Goal: Task Accomplishment & Management: Use online tool/utility

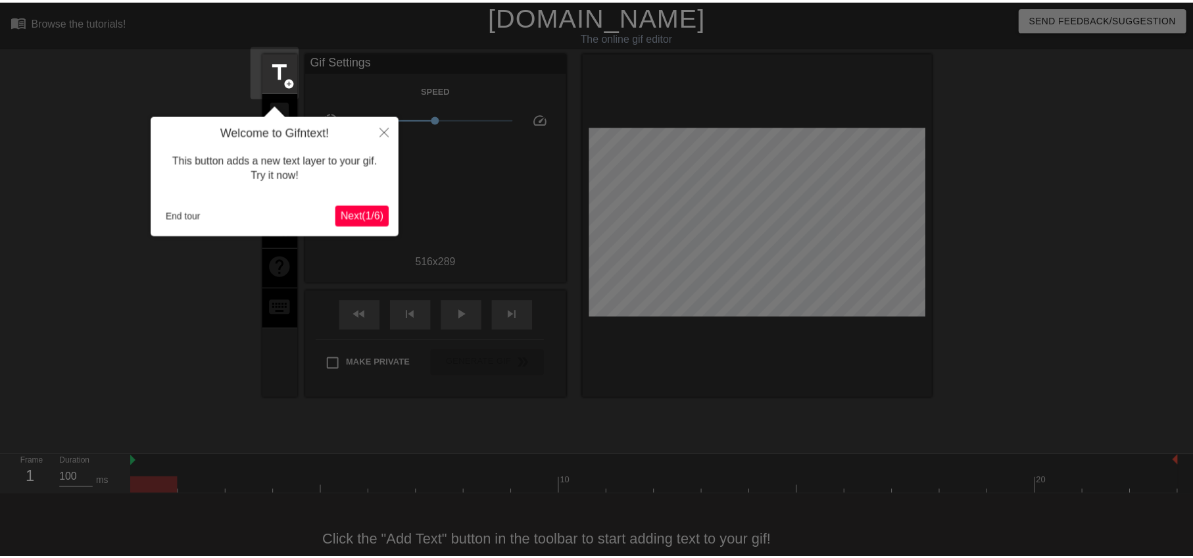
scroll to position [28, 0]
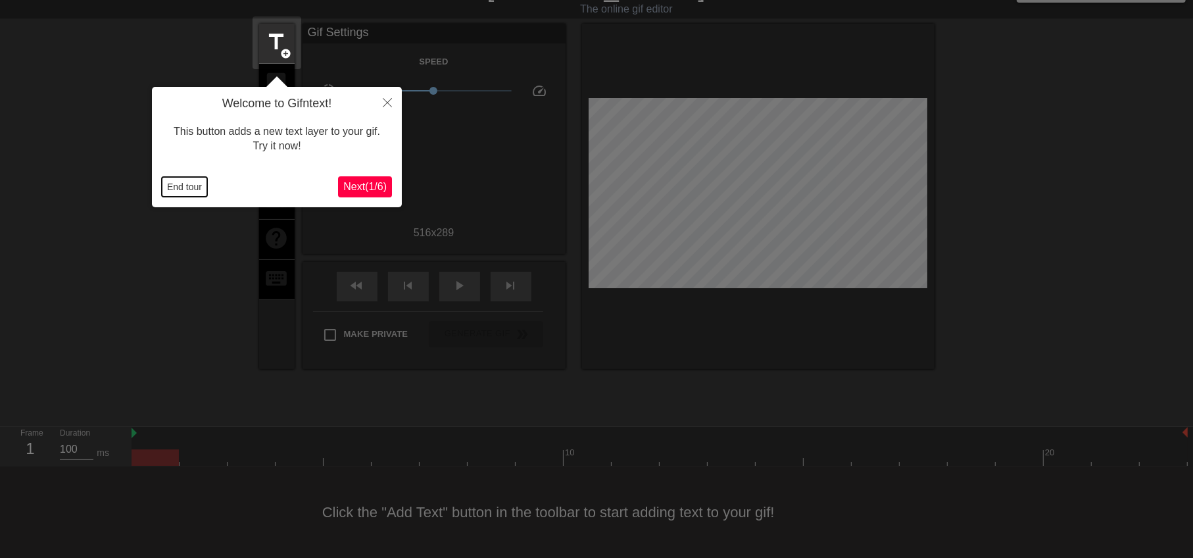
click at [178, 193] on button "End tour" at bounding box center [184, 187] width 45 height 20
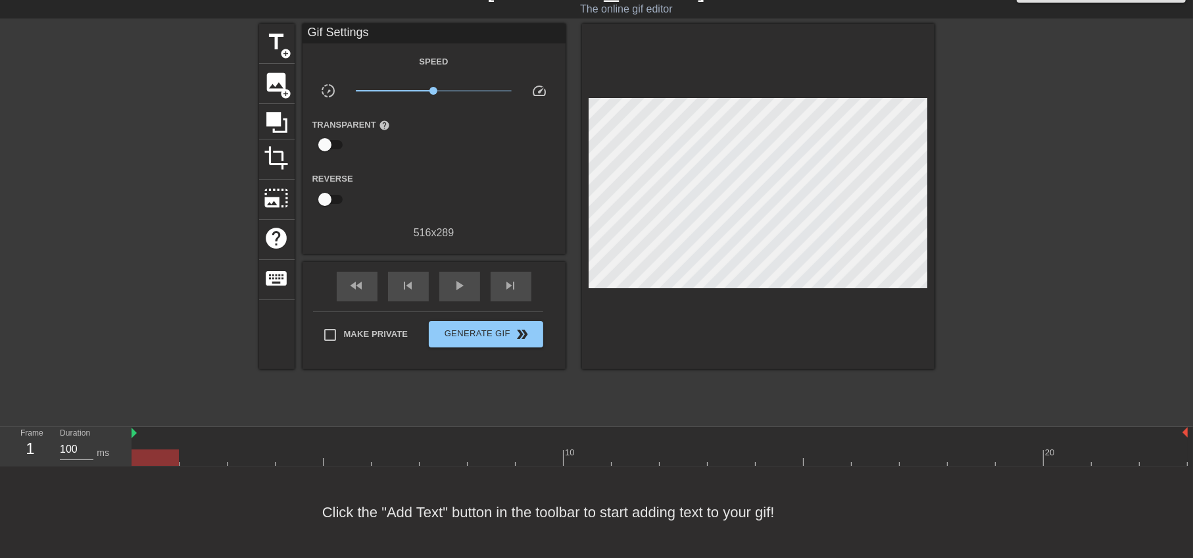
scroll to position [28, 0]
click at [281, 52] on span "add_circle" at bounding box center [286, 54] width 11 height 11
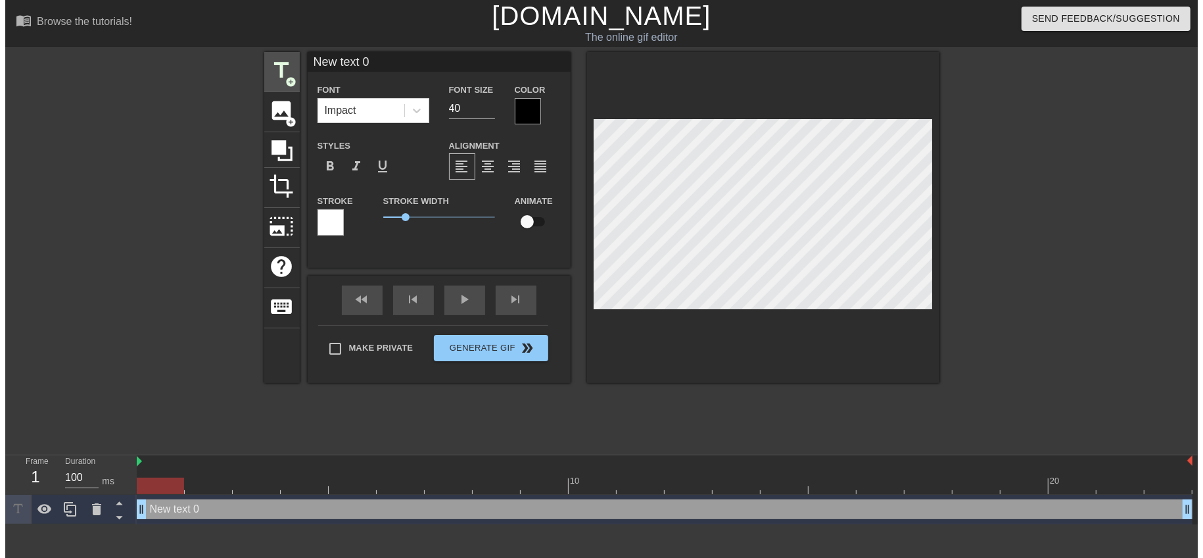
scroll to position [0, 0]
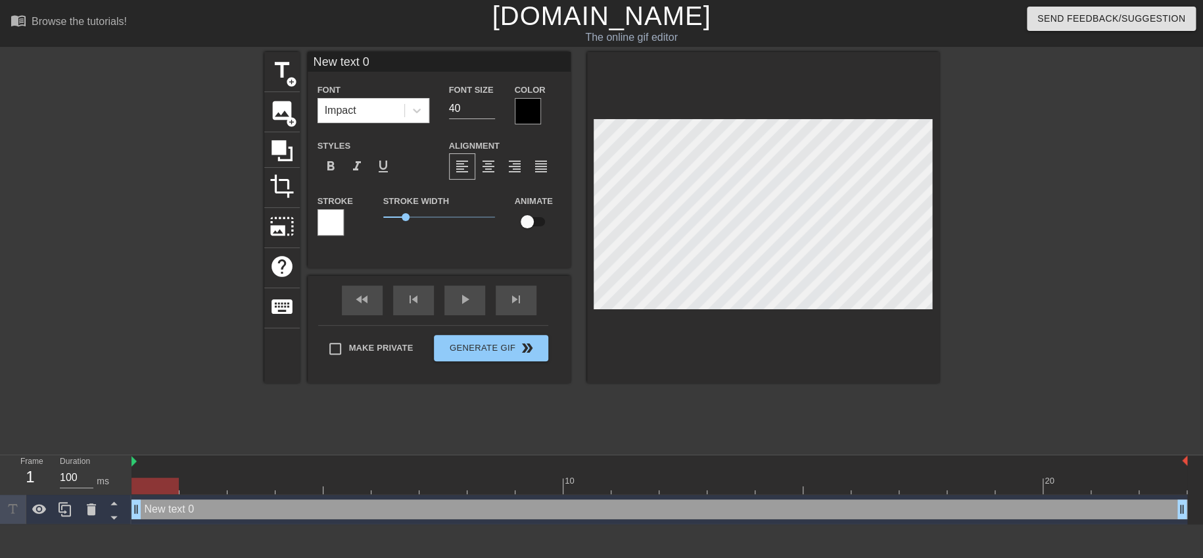
click at [535, 108] on div at bounding box center [528, 111] width 26 height 26
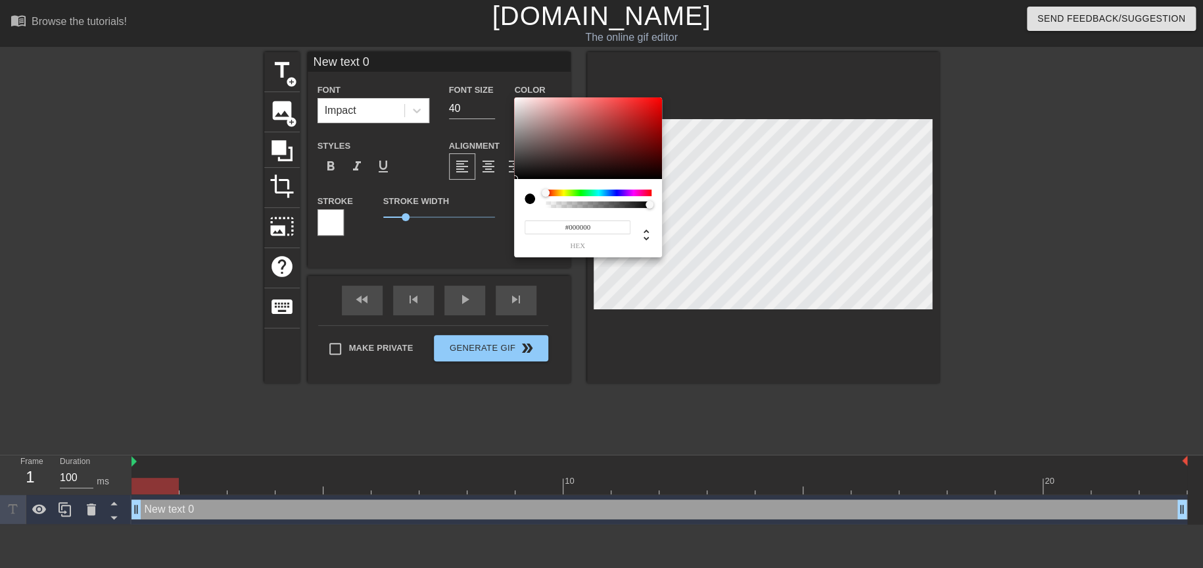
type input "#DD0D0D"
click at [654, 109] on div at bounding box center [588, 138] width 148 height 82
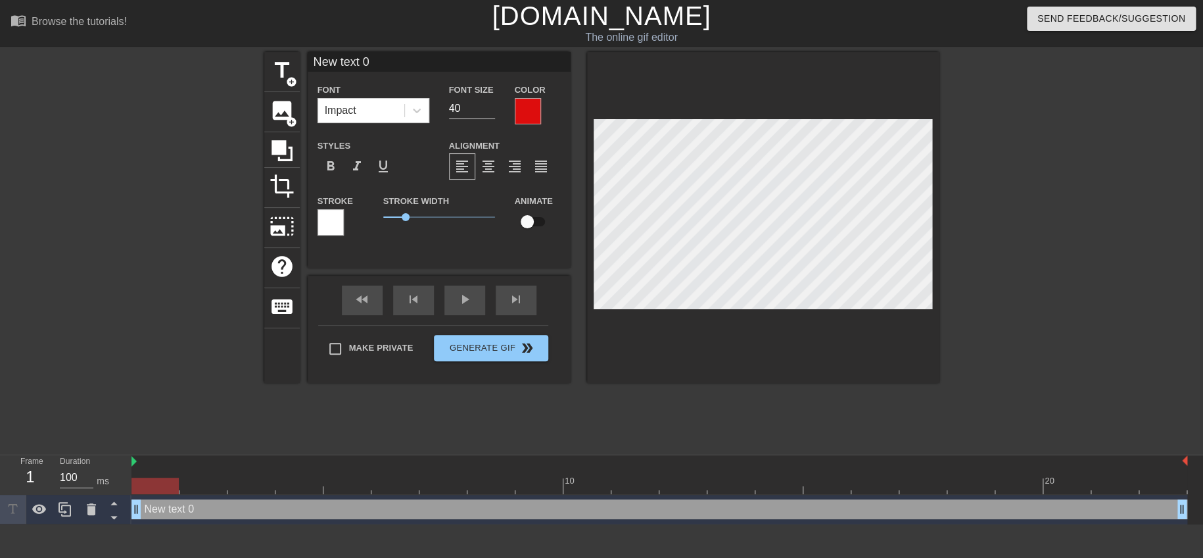
type input "難過 再不回檔 我要轉地勤了 text 0"
type textarea "難過 再不回檔 我要轉地勤了 text 0"
drag, startPoint x: 737, startPoint y: 210, endPoint x: 1125, endPoint y: 230, distance: 388.5
click at [1125, 230] on div "title add_circle image add_circle crop photo_size_select_large help keyboard 難過…" at bounding box center [601, 249] width 1203 height 395
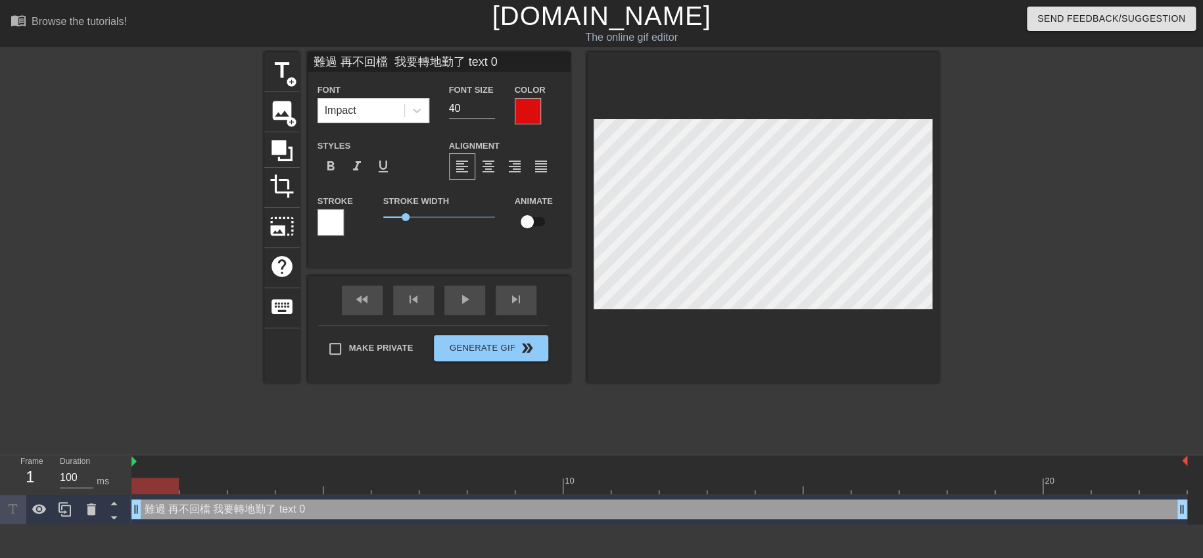
type input "難過 再不回檔 我要轉地勤了"
type textarea "難過 再不回檔 我要轉地勤了"
click at [573, 210] on div "title add_circle image add_circle crop photo_size_select_large help keyboard 難過…" at bounding box center [601, 217] width 675 height 331
click at [329, 168] on span "format_bold" at bounding box center [331, 166] width 16 height 16
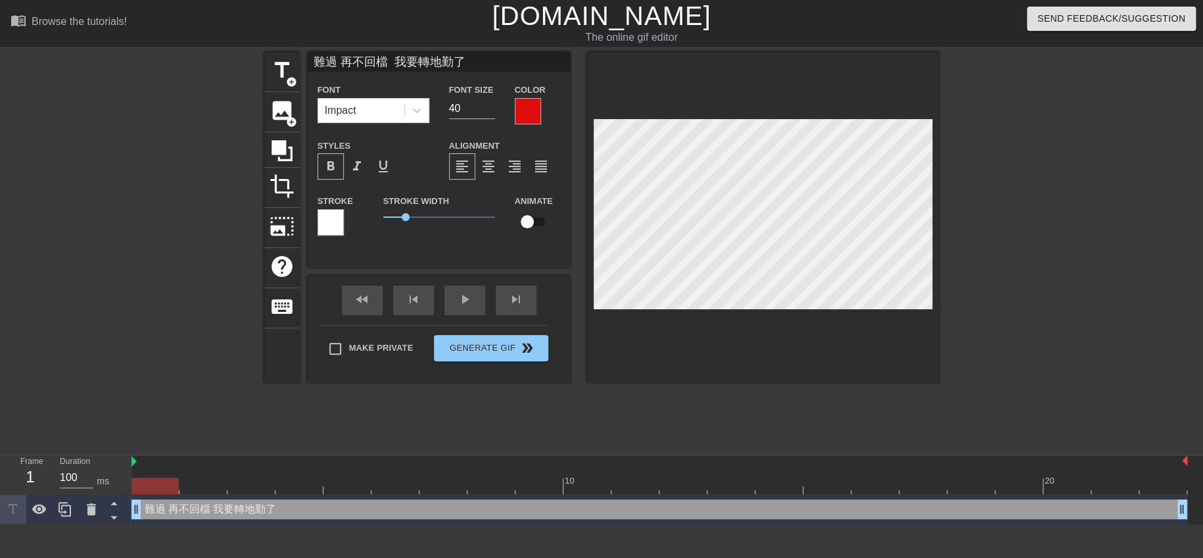
click at [1073, 235] on div "title add_circle image add_circle crop photo_size_select_large help keyboard 難過…" at bounding box center [601, 249] width 1203 height 395
type input "難過"
type textarea "難過"
click at [287, 74] on span "title" at bounding box center [282, 70] width 25 height 25
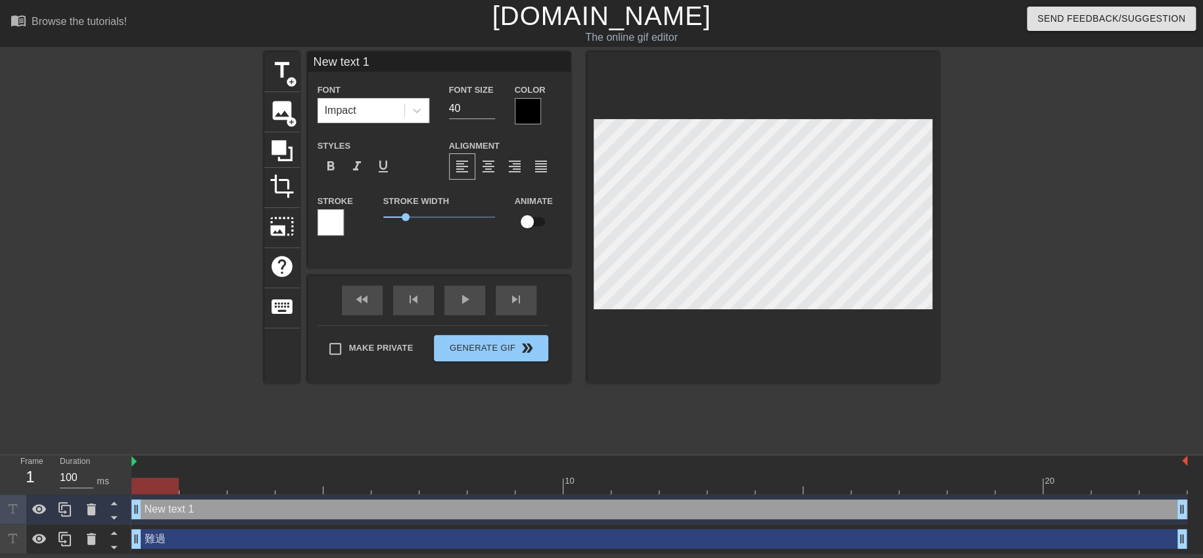
paste textarea "再不回檔 我要轉地勤了"
type input "再不回檔 我要轉地勤了 text 1"
type textarea "再不回檔 我要轉地勤了 text 1"
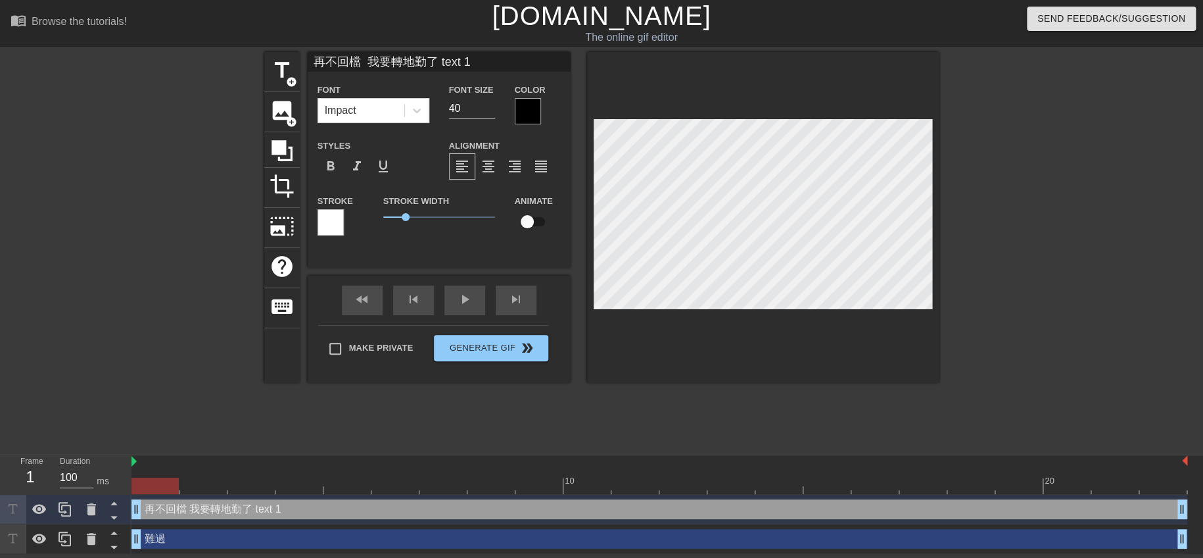
click at [1144, 230] on div "title add_circle image add_circle crop photo_size_select_large help keyboard 再不…" at bounding box center [601, 249] width 1203 height 395
type input "再不回檔 我要轉地勤了"
type textarea "再不回檔 我要轉地勤了"
click at [1094, 218] on div "title add_circle image add_circle crop photo_size_select_large help keyboard 再不…" at bounding box center [601, 249] width 1203 height 395
type input "再不回檔"
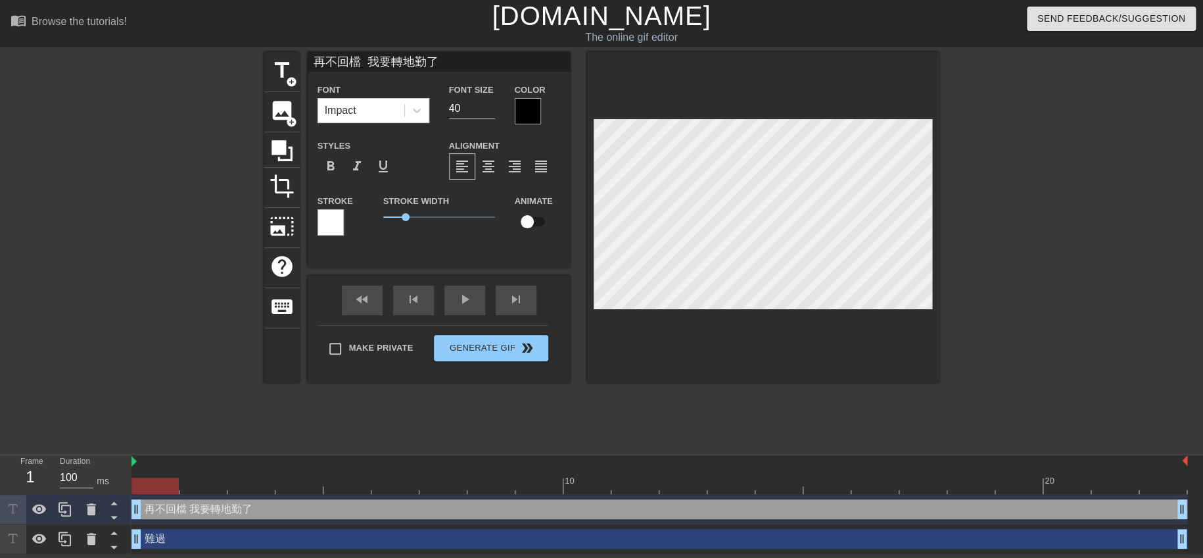
type textarea "再不回檔"
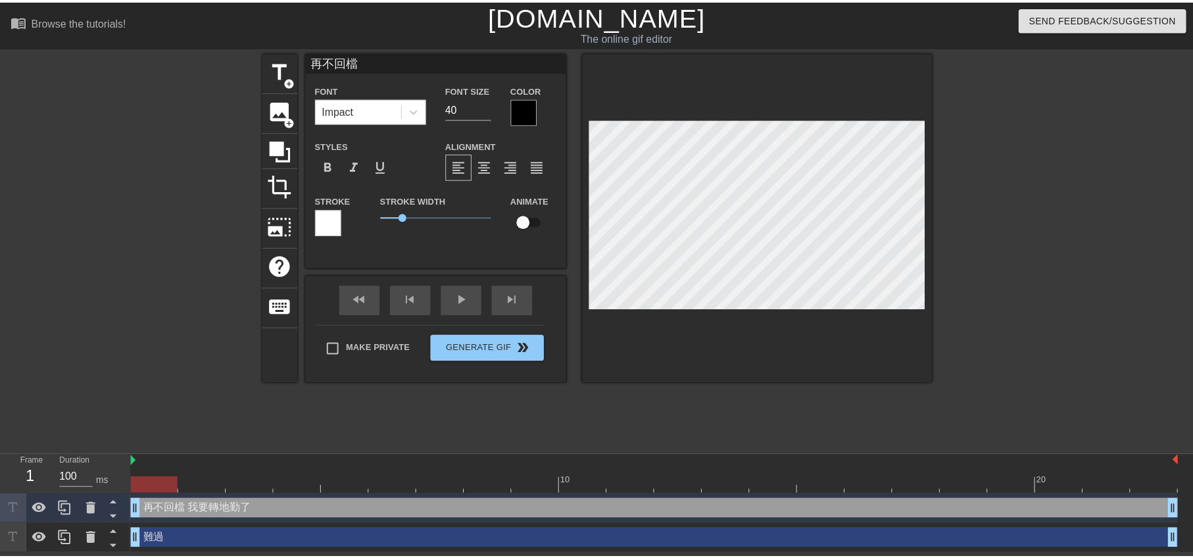
scroll to position [1, 3]
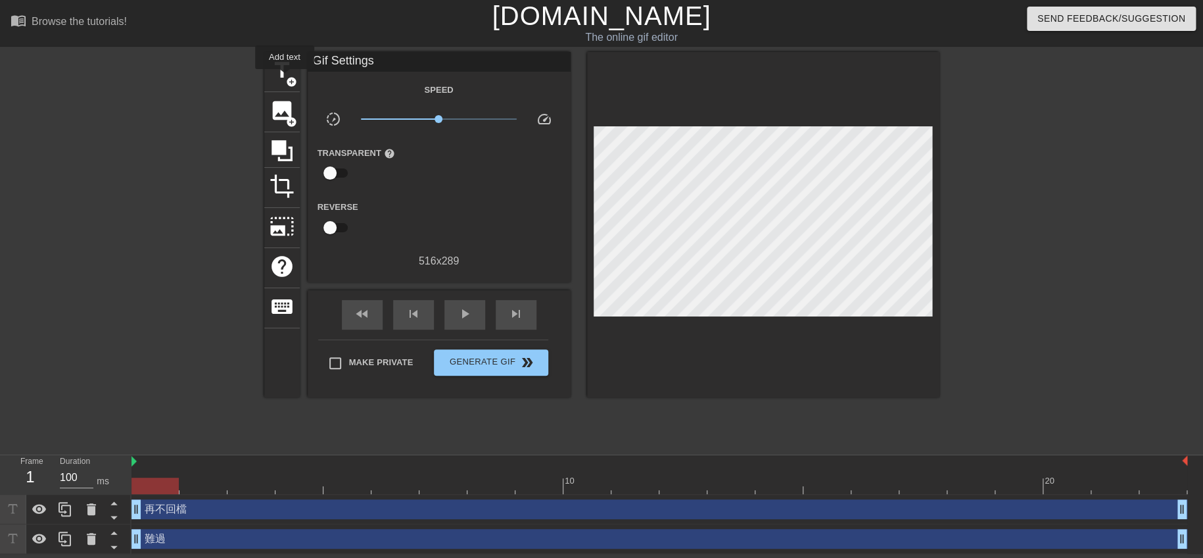
drag, startPoint x: 285, startPoint y: 78, endPoint x: 300, endPoint y: 84, distance: 16.5
click at [285, 77] on span "title" at bounding box center [282, 70] width 25 height 25
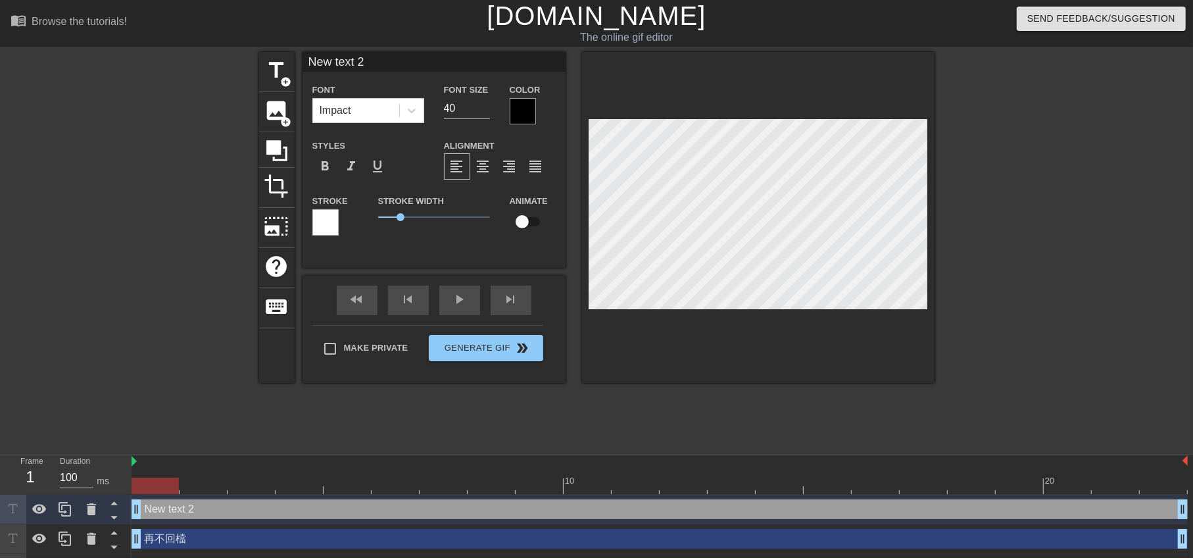
paste textarea "我要轉地勤了"
type input "我要轉地勤了 text 2"
type textarea "我要轉地勤了 text 2"
click at [1000, 231] on div "title add_circle image add_circle crop photo_size_select_large help keyboard 我要…" at bounding box center [596, 249] width 1193 height 395
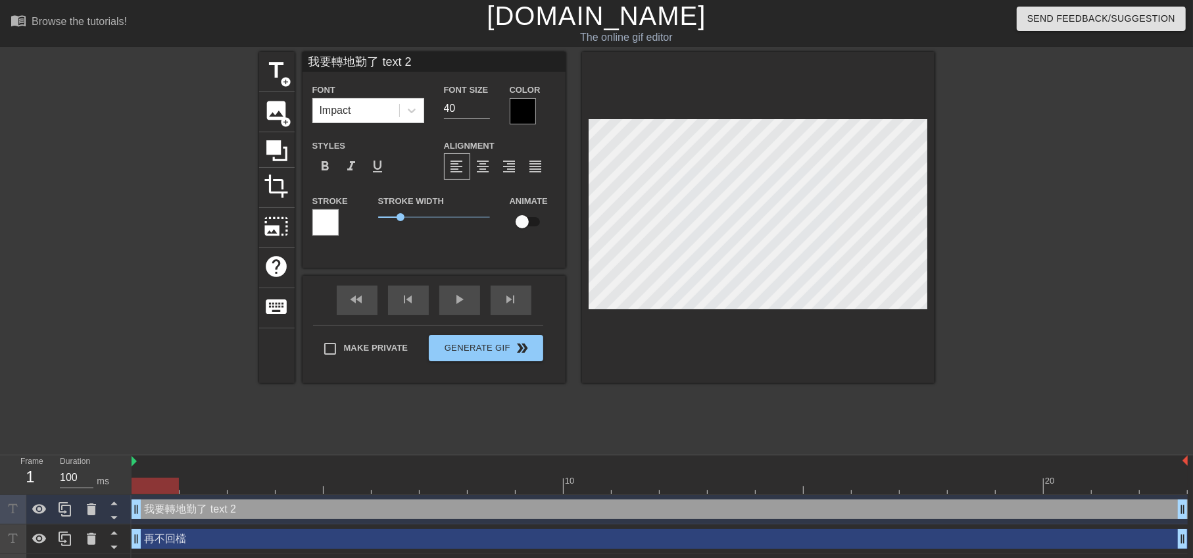
type input "我要轉地勤了"
type textarea "我要轉地勤了"
click at [1011, 247] on div at bounding box center [1048, 249] width 197 height 395
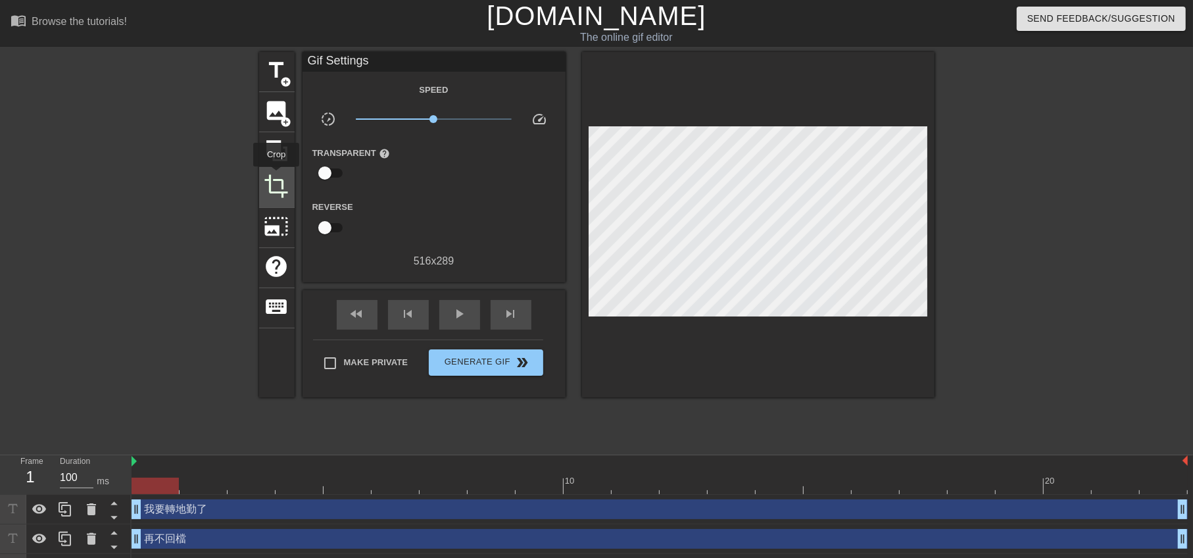
click at [276, 175] on span "crop" at bounding box center [276, 186] width 25 height 25
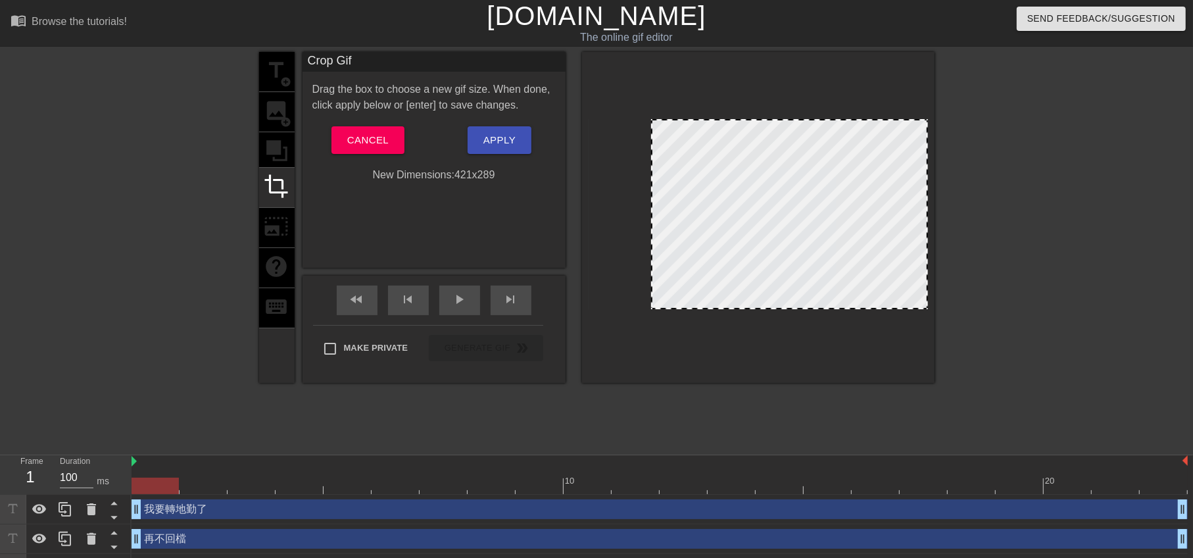
drag, startPoint x: 591, startPoint y: 252, endPoint x: 653, endPoint y: 271, distance: 65.3
drag, startPoint x: 922, startPoint y: 239, endPoint x: 904, endPoint y: 243, distance: 18.8
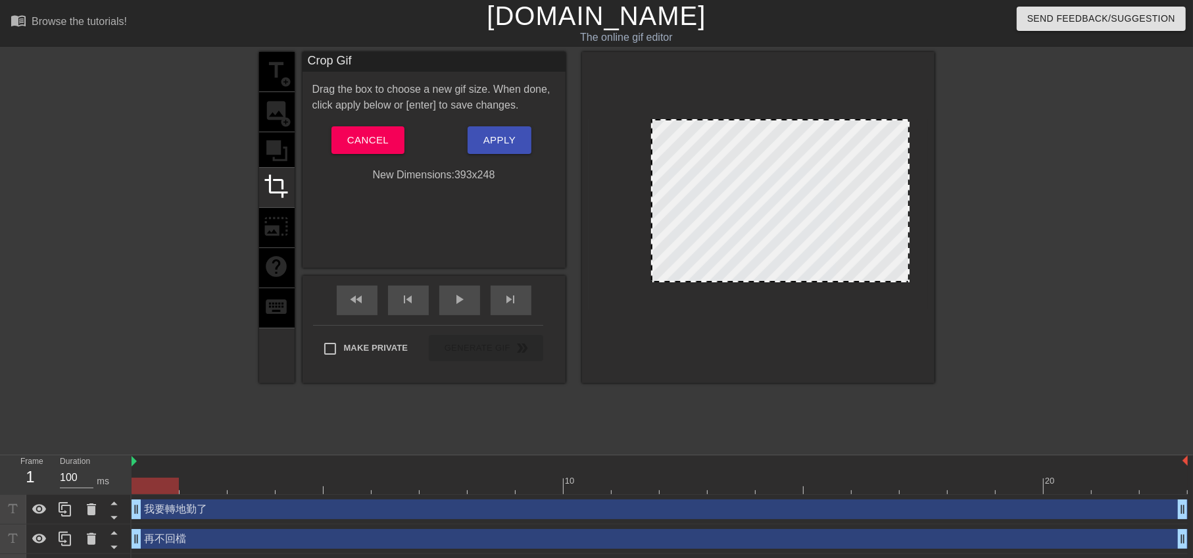
drag, startPoint x: 775, startPoint y: 305, endPoint x: 783, endPoint y: 278, distance: 27.9
click at [495, 135] on span "Apply" at bounding box center [499, 140] width 32 height 17
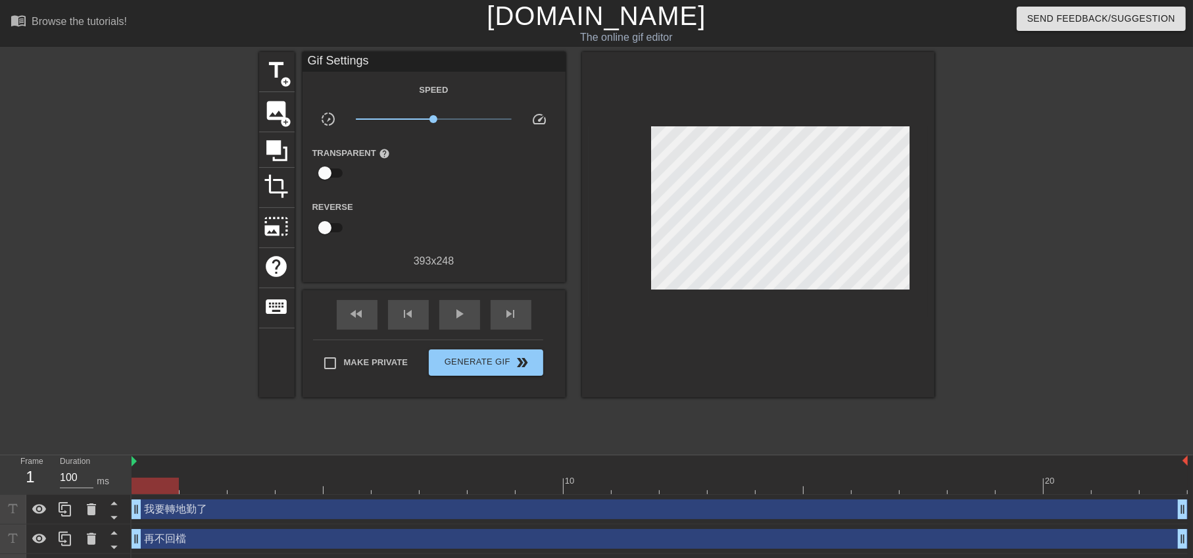
click at [989, 337] on div at bounding box center [1048, 249] width 197 height 395
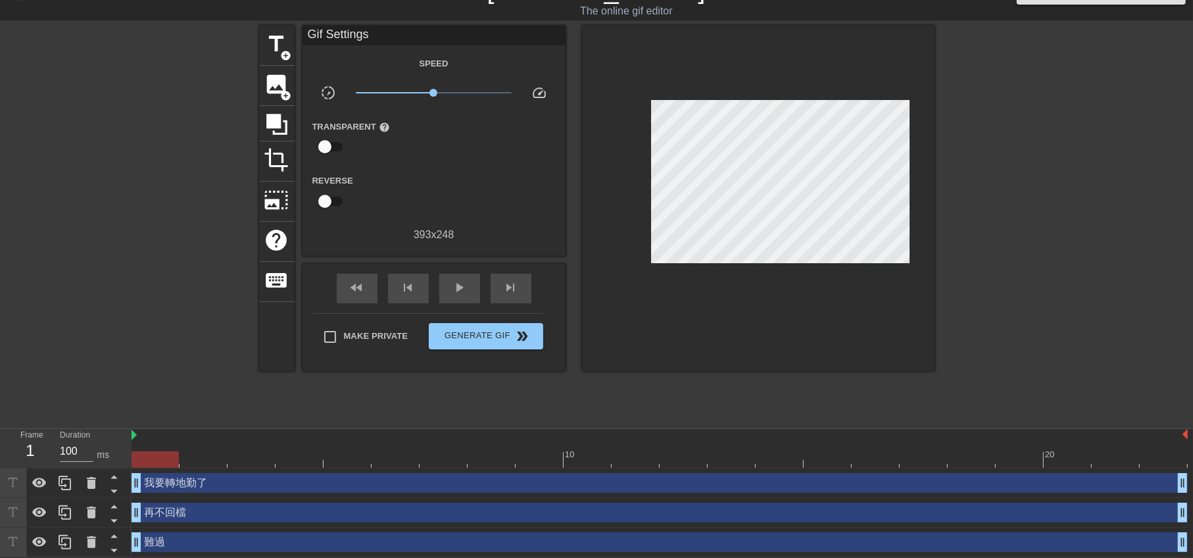
scroll to position [28, 0]
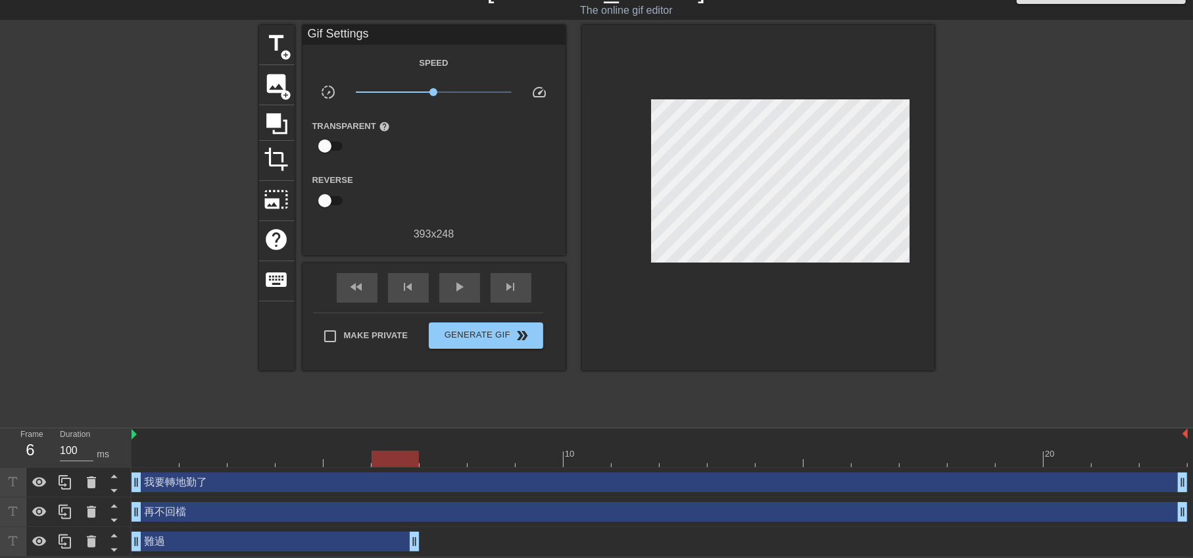
drag, startPoint x: 1184, startPoint y: 543, endPoint x: 329, endPoint y: 523, distance: 854.4
drag, startPoint x: 144, startPoint y: 510, endPoint x: 377, endPoint y: 523, distance: 233.2
click at [377, 523] on div "再不回檔 drag_handle drag_handle" at bounding box center [660, 512] width 1056 height 30
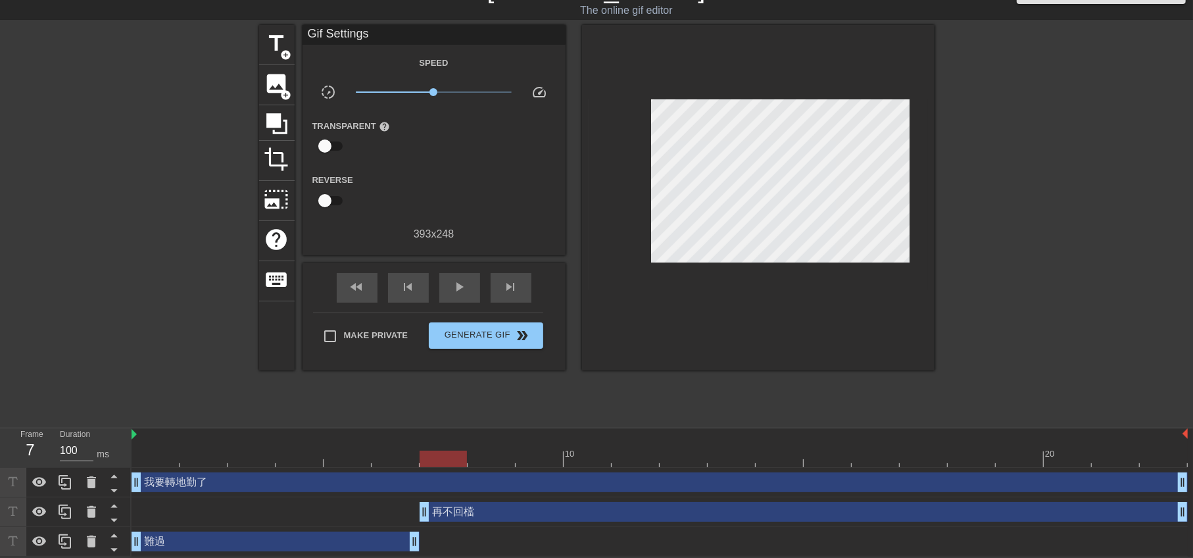
drag, startPoint x: 135, startPoint y: 511, endPoint x: 425, endPoint y: 525, distance: 291.0
click at [425, 525] on div "再不回檔 drag_handle drag_handle" at bounding box center [660, 512] width 1056 height 30
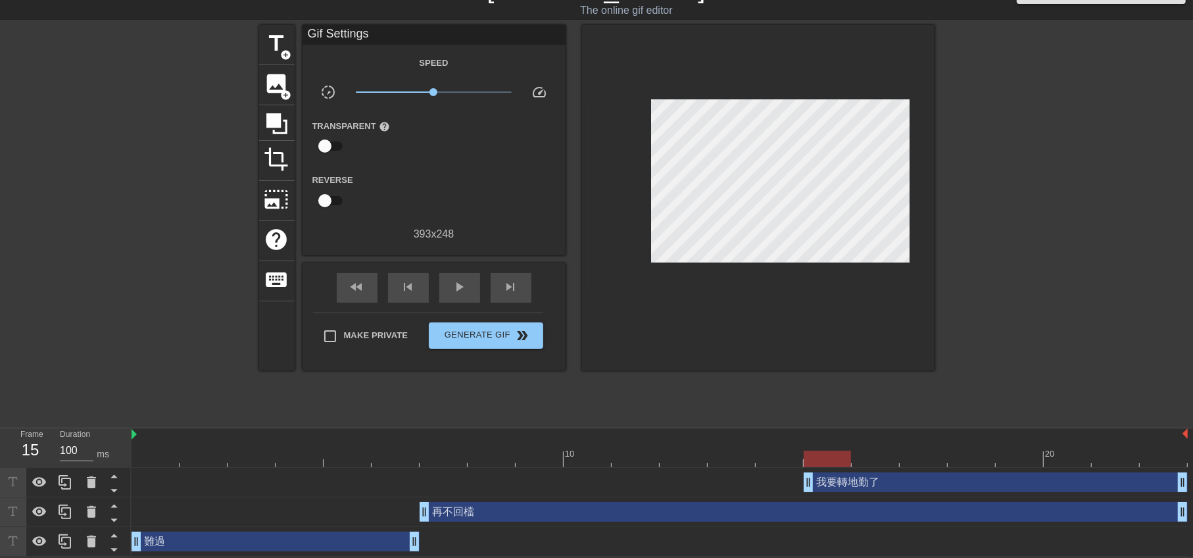
drag, startPoint x: 134, startPoint y: 481, endPoint x: 822, endPoint y: 499, distance: 688.1
click at [822, 499] on div "我要轉地勤了 drag_handle drag_handle 再不回檔 drag_handle drag_handle 難過 drag_handle drag…" at bounding box center [662, 512] width 1061 height 89
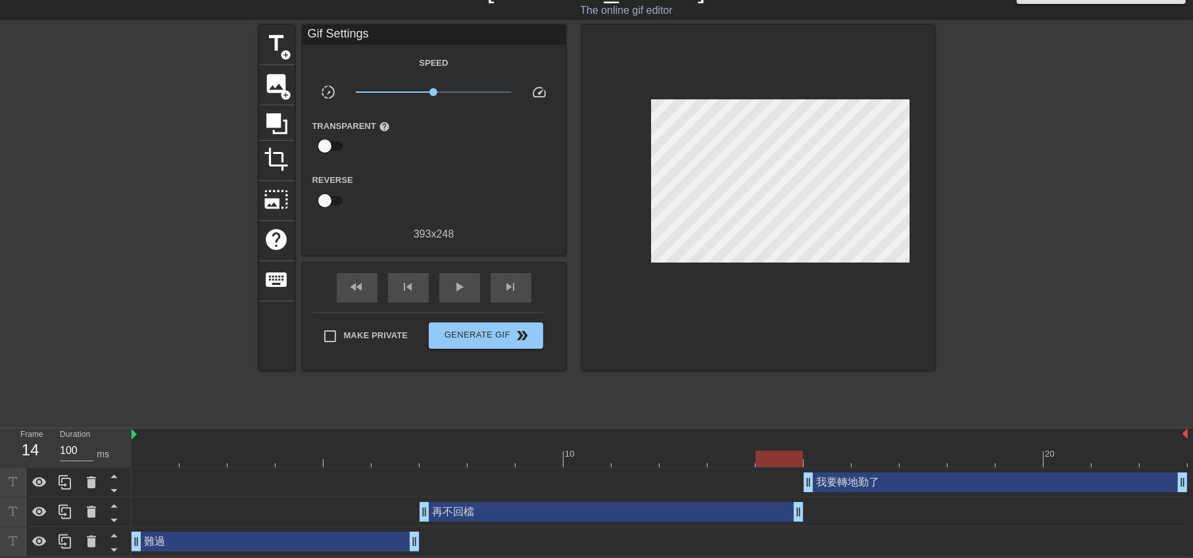
drag, startPoint x: 1178, startPoint y: 515, endPoint x: 812, endPoint y: 521, distance: 365.7
click at [812, 521] on div "再不回檔 drag_handle drag_handle" at bounding box center [660, 512] width 1056 height 30
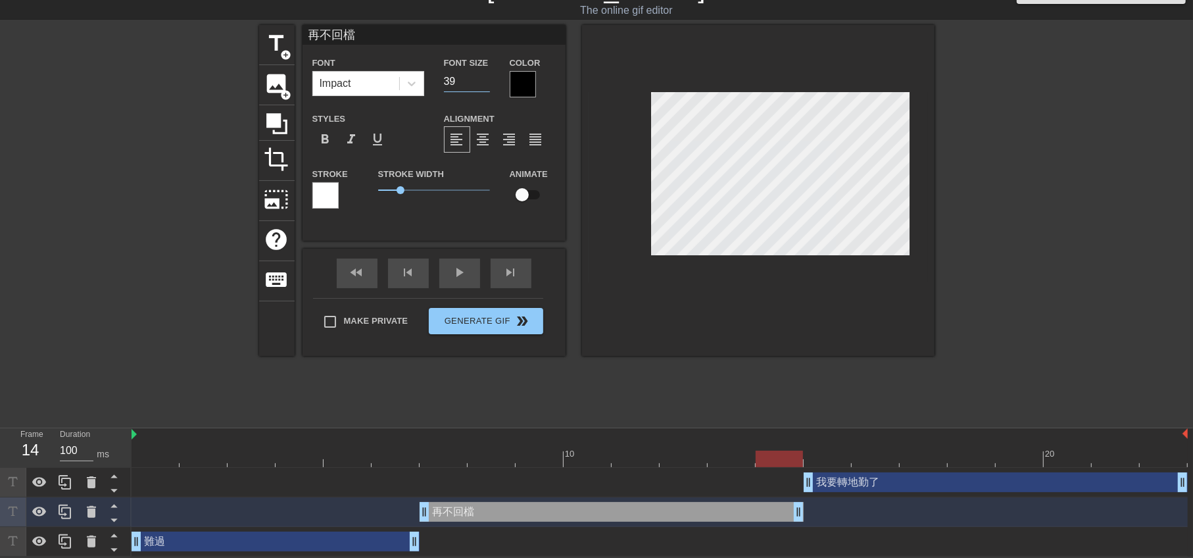
click at [481, 84] on input "39" at bounding box center [467, 81] width 46 height 21
click at [481, 84] on input "38" at bounding box center [467, 81] width 46 height 21
click at [481, 84] on input "37" at bounding box center [467, 81] width 46 height 21
click at [481, 84] on input "36" at bounding box center [467, 81] width 46 height 21
click at [481, 84] on input "35" at bounding box center [467, 81] width 46 height 21
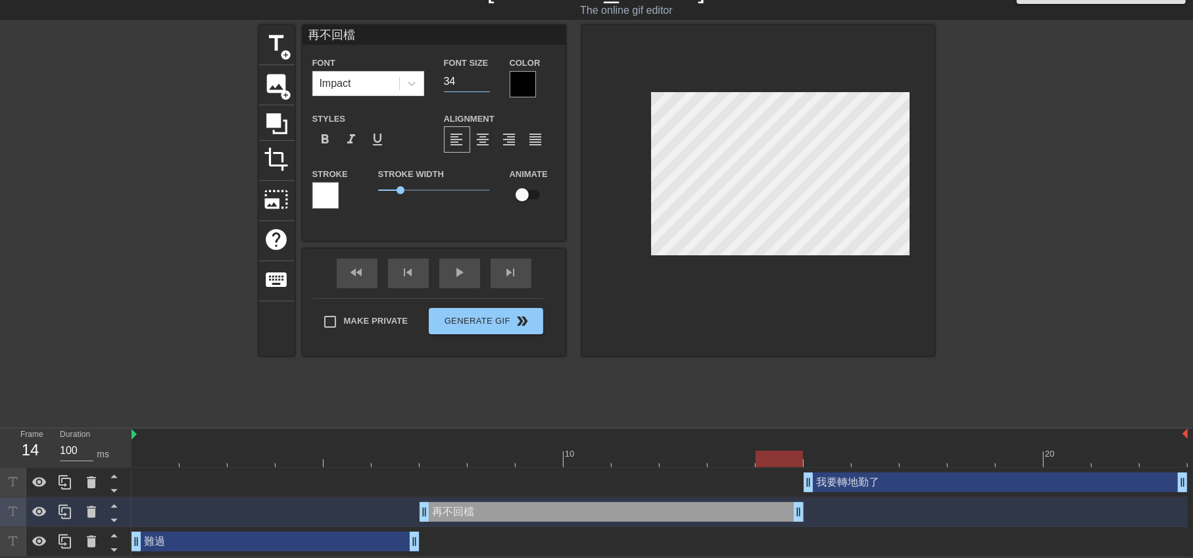
click at [481, 84] on input "34" at bounding box center [467, 81] width 46 height 21
type input "33"
click at [481, 84] on input "33" at bounding box center [467, 81] width 46 height 21
click at [873, 481] on div "我要轉地勤了 drag_handle drag_handle" at bounding box center [996, 482] width 384 height 20
type input "我要轉地勤了"
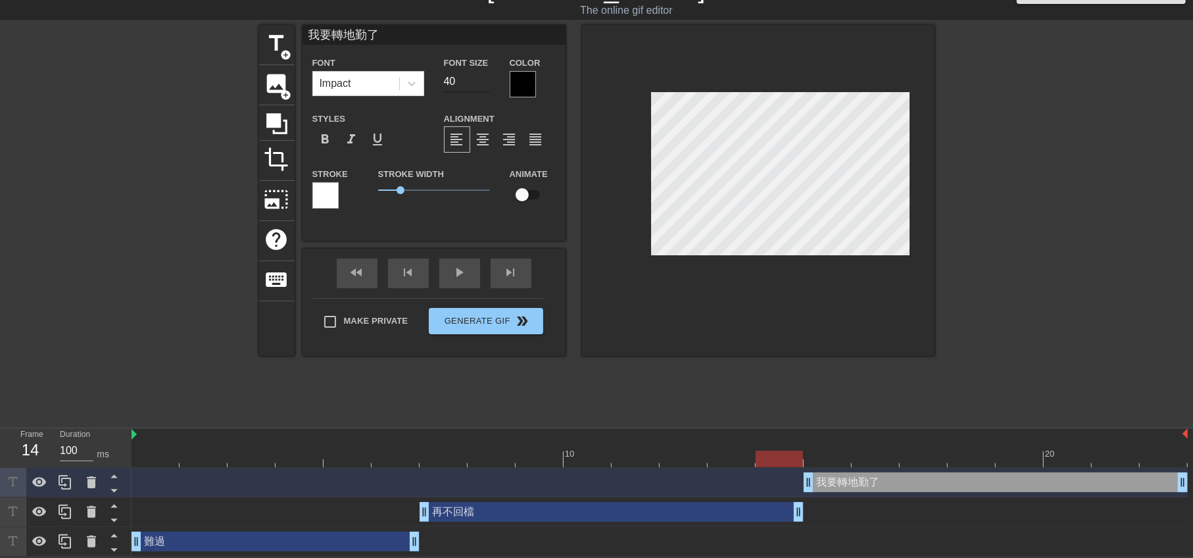
click at [473, 82] on input "40" at bounding box center [467, 81] width 46 height 21
click at [485, 83] on input "39" at bounding box center [467, 81] width 46 height 21
click at [485, 83] on input "38" at bounding box center [467, 81] width 46 height 21
click at [485, 83] on input "37" at bounding box center [467, 81] width 46 height 21
click at [485, 83] on input "36" at bounding box center [467, 81] width 46 height 21
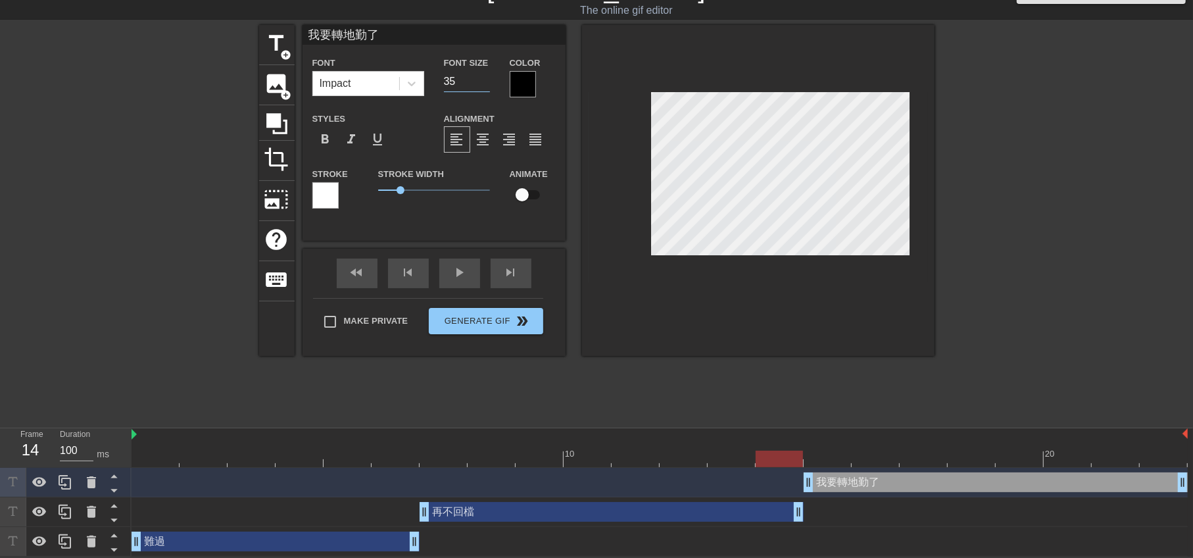
click at [485, 83] on input "35" at bounding box center [467, 81] width 46 height 21
click at [485, 83] on input "34" at bounding box center [467, 81] width 46 height 21
type input "33"
click at [485, 83] on input "33" at bounding box center [467, 81] width 46 height 21
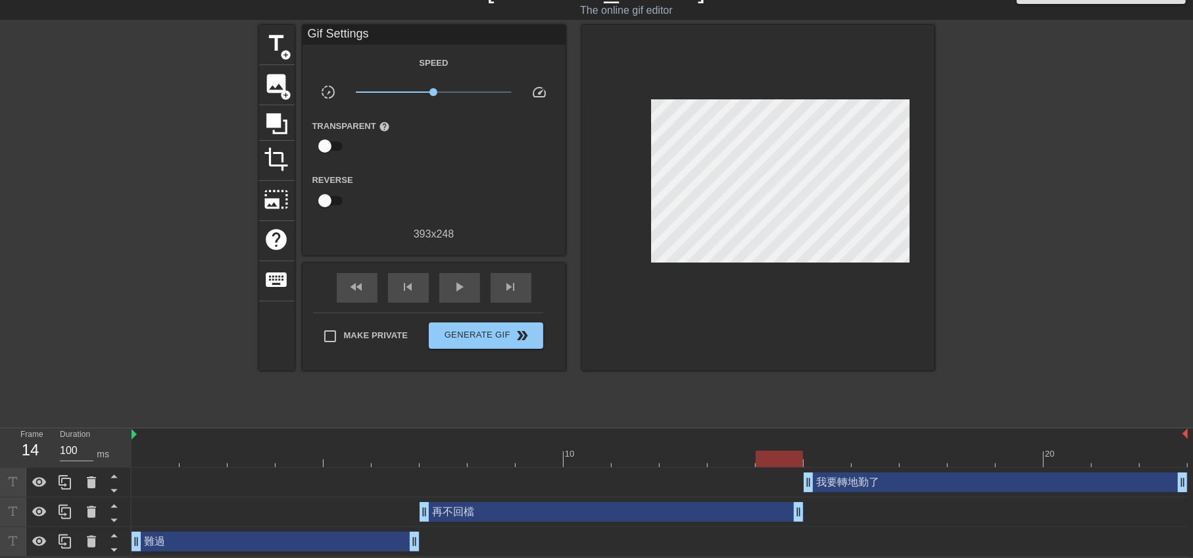
click at [295, 554] on div "難過 drag_handle drag_handle" at bounding box center [660, 542] width 1056 height 30
click at [244, 518] on div "再不回檔 drag_handle drag_handle" at bounding box center [660, 512] width 1056 height 20
drag, startPoint x: 308, startPoint y: 537, endPoint x: 312, endPoint y: 506, distance: 31.2
click at [308, 537] on div "難過 drag_handle drag_handle" at bounding box center [276, 541] width 288 height 20
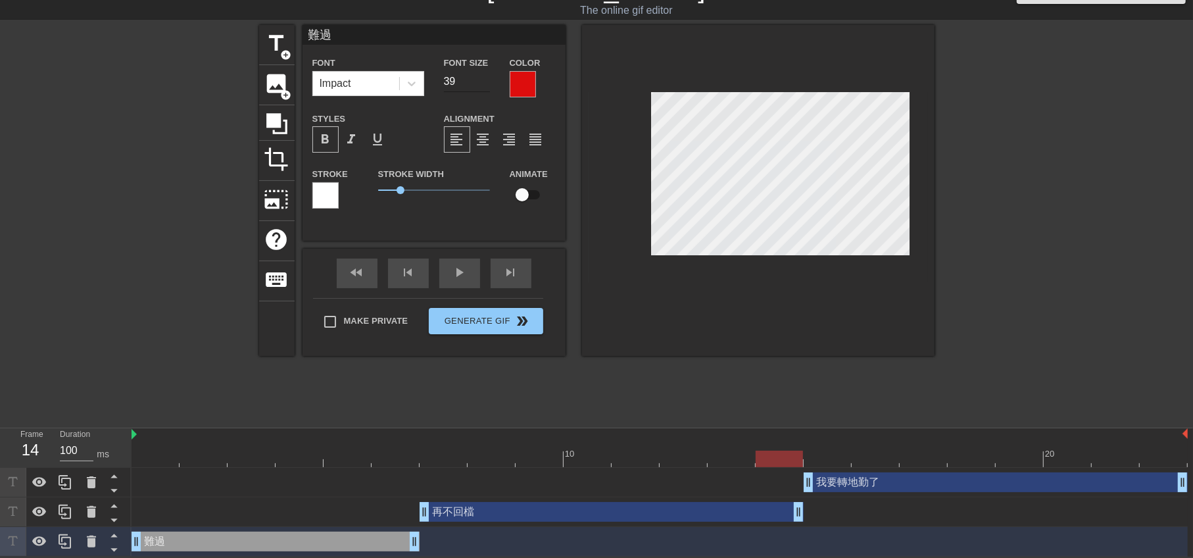
click at [487, 80] on input "39" at bounding box center [467, 81] width 46 height 21
click at [487, 80] on input "38" at bounding box center [467, 81] width 46 height 21
click at [487, 80] on input "37" at bounding box center [467, 81] width 46 height 21
click at [487, 80] on input "36" at bounding box center [467, 81] width 46 height 21
click at [487, 80] on input "35" at bounding box center [467, 81] width 46 height 21
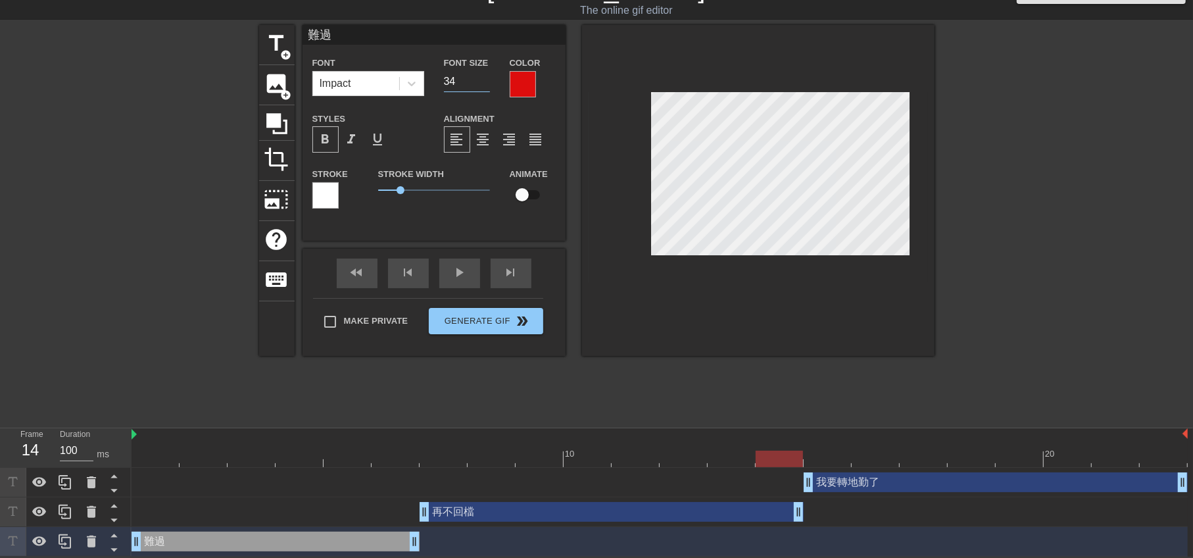
click at [487, 80] on input "34" at bounding box center [467, 81] width 46 height 21
click at [487, 80] on input "33" at bounding box center [467, 81] width 46 height 21
click at [487, 80] on input "32" at bounding box center [467, 81] width 46 height 21
click at [487, 73] on input "33" at bounding box center [467, 81] width 46 height 21
drag, startPoint x: 783, startPoint y: 463, endPoint x: 325, endPoint y: 462, distance: 457.7
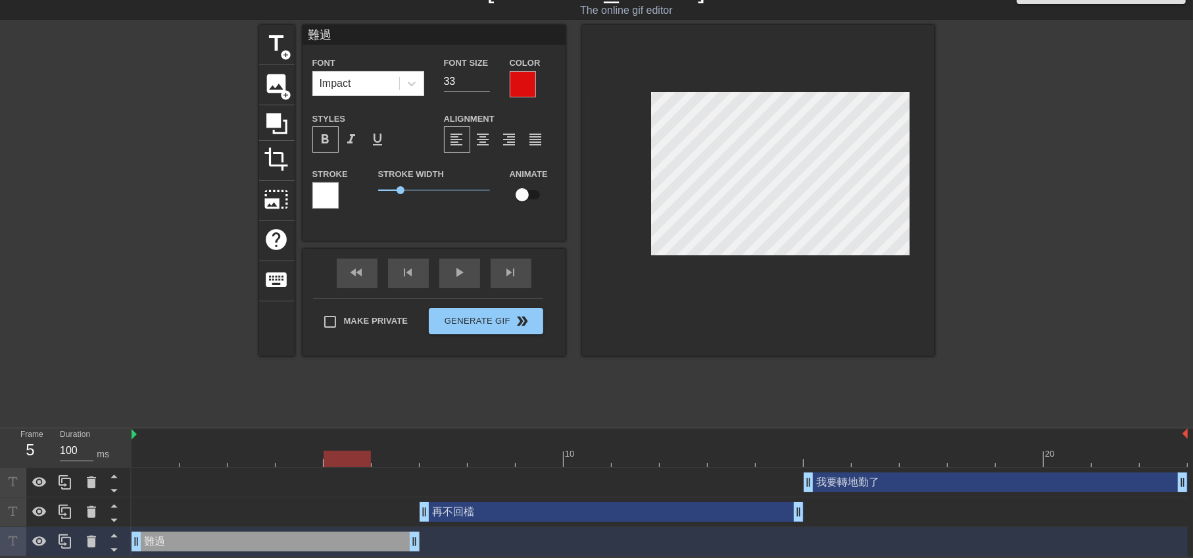
click at [325, 462] on div at bounding box center [347, 458] width 47 height 16
click at [487, 78] on input "34" at bounding box center [467, 81] width 46 height 21
click at [487, 78] on input "35" at bounding box center [467, 81] width 46 height 21
type input "36"
click at [487, 78] on input "36" at bounding box center [467, 81] width 46 height 21
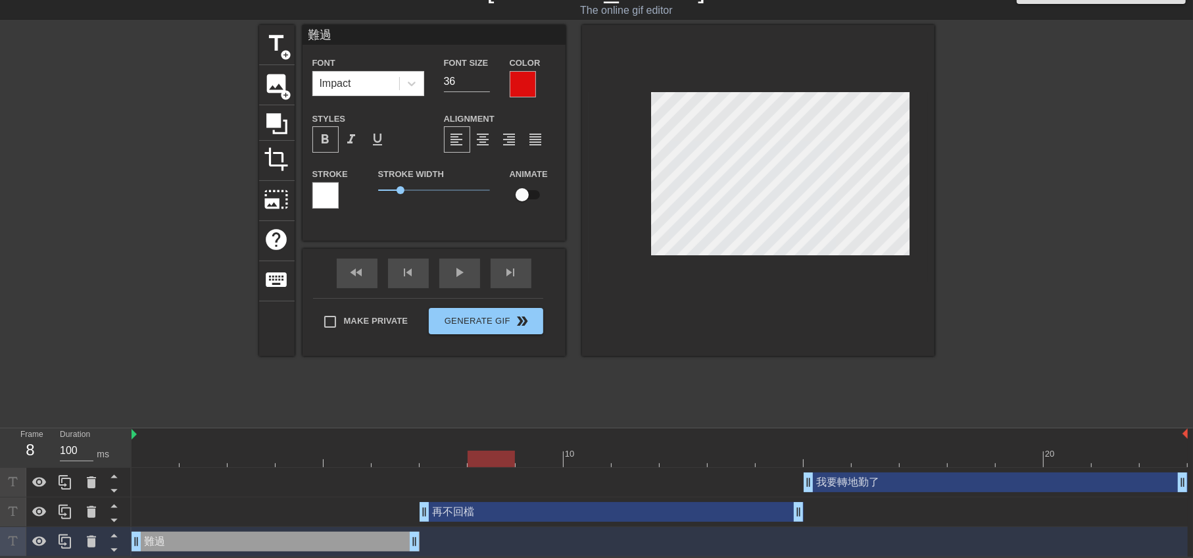
drag, startPoint x: 354, startPoint y: 454, endPoint x: 480, endPoint y: 472, distance: 127.5
click at [480, 472] on div "10 20 我要轉地勤了 drag_handle drag_handle 再不回檔 drag_handle drag_handle 難過 drag_handl…" at bounding box center [662, 492] width 1061 height 128
type input "再不回檔"
type input "33"
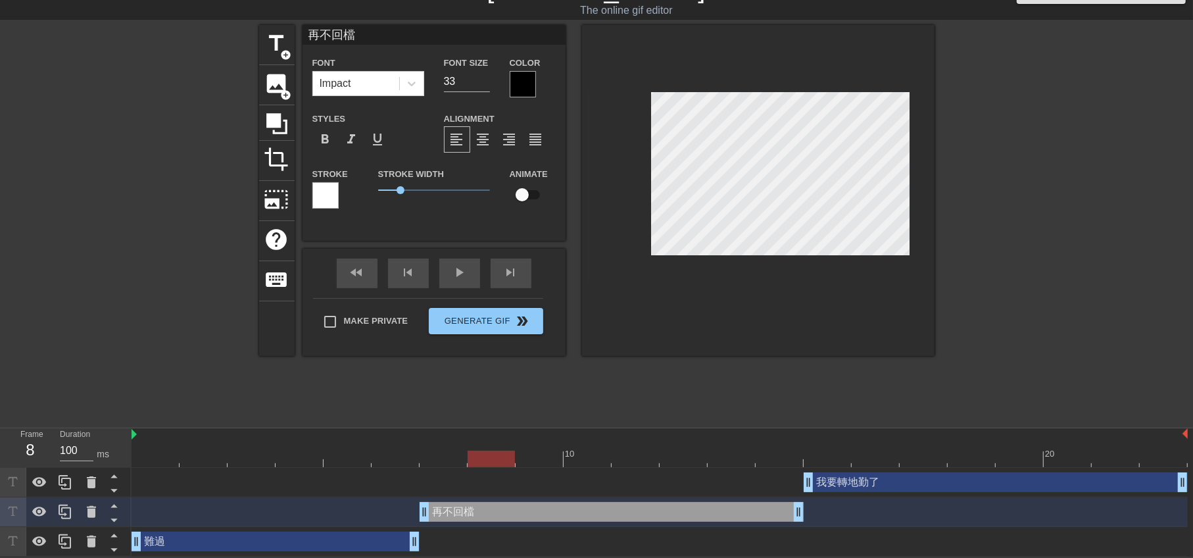
click at [863, 445] on div at bounding box center [876, 449] width 48 height 16
type input "我要轉地勤了"
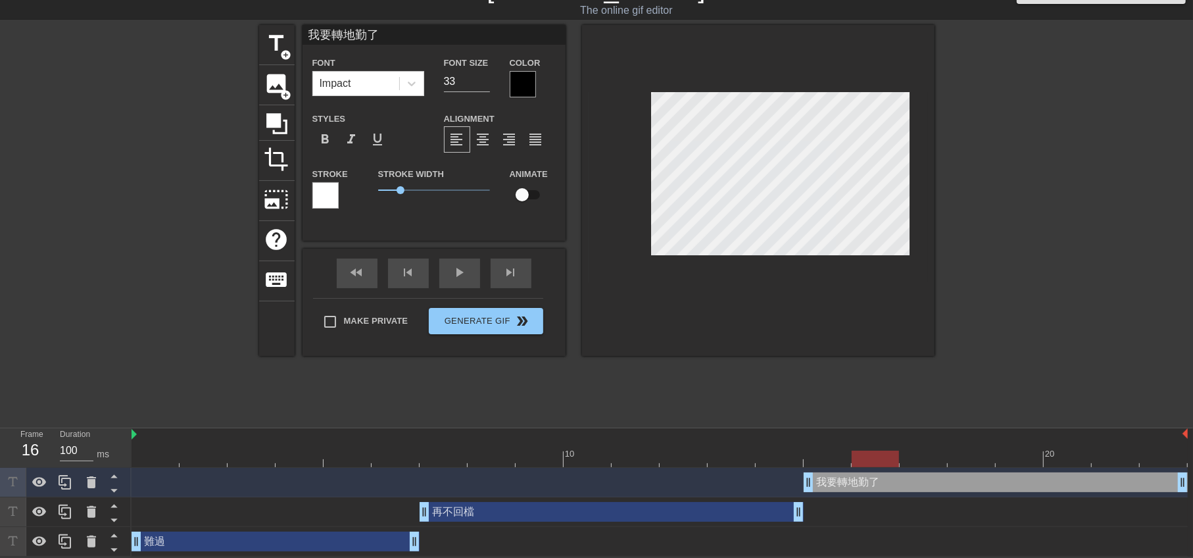
click at [1050, 283] on div at bounding box center [1048, 222] width 197 height 395
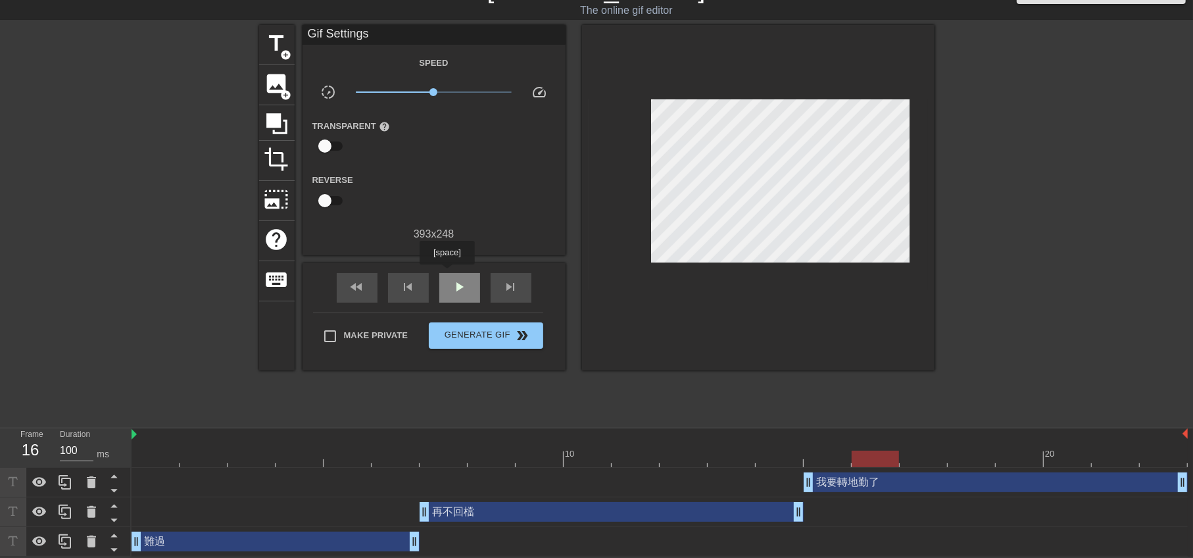
click at [447, 274] on div "play_arrow" at bounding box center [459, 288] width 41 height 30
click at [973, 241] on div at bounding box center [1048, 222] width 197 height 395
click at [446, 289] on div "pause" at bounding box center [459, 288] width 41 height 30
click at [280, 156] on span "crop" at bounding box center [276, 159] width 25 height 25
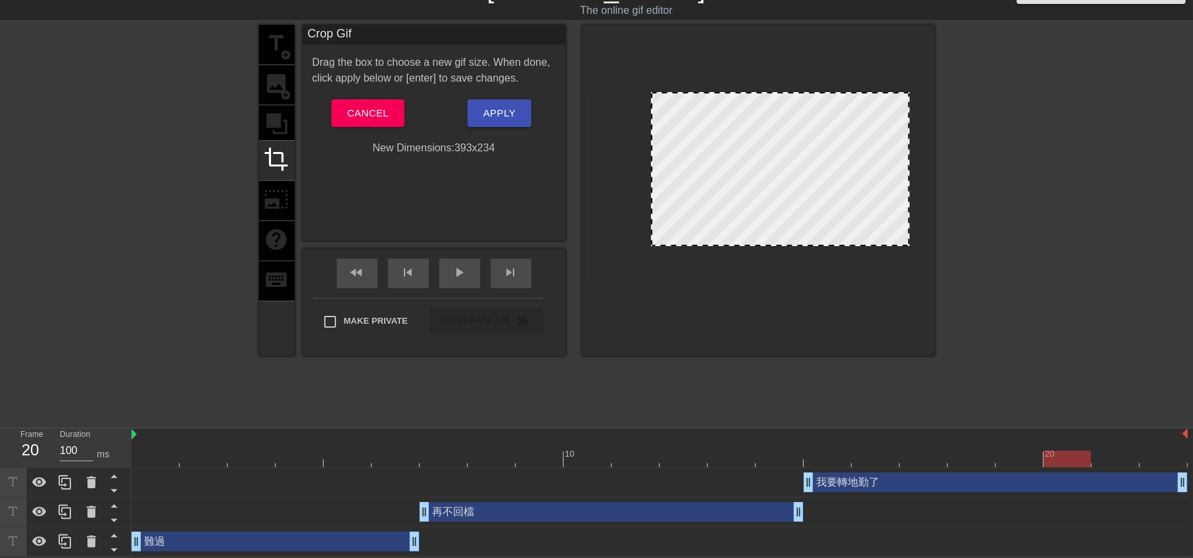
drag, startPoint x: 776, startPoint y: 250, endPoint x: 781, endPoint y: 241, distance: 10.3
drag, startPoint x: 906, startPoint y: 180, endPoint x: 897, endPoint y: 183, distance: 8.9
drag, startPoint x: 650, startPoint y: 183, endPoint x: 656, endPoint y: 185, distance: 6.7
click at [658, 183] on div at bounding box center [659, 168] width 7 height 151
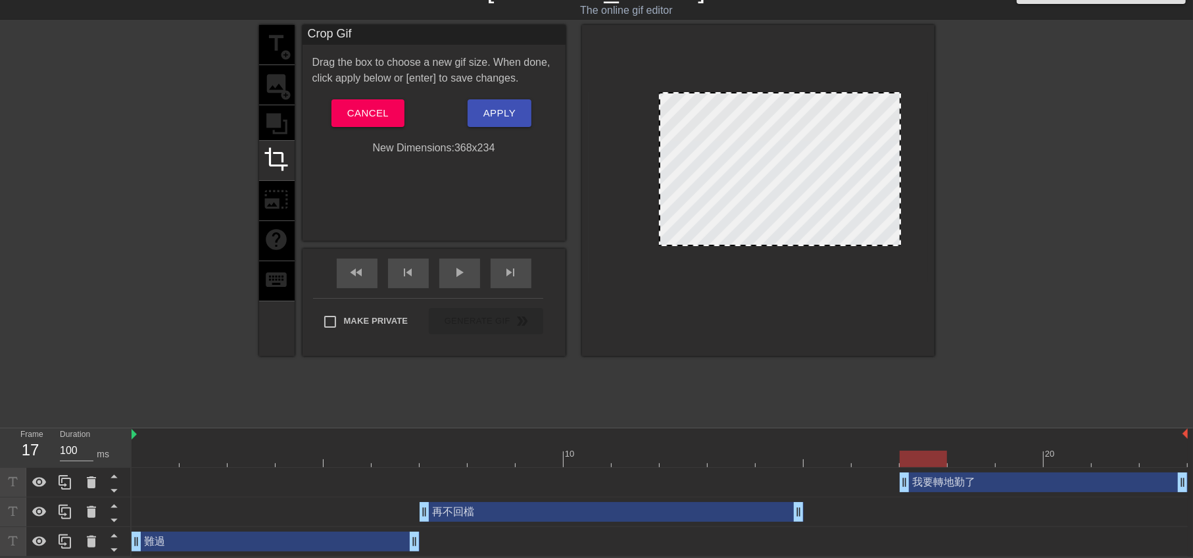
drag, startPoint x: 808, startPoint y: 485, endPoint x: 881, endPoint y: 486, distance: 73.7
click at [881, 486] on div "我要轉地勤了 drag_handle drag_handle" at bounding box center [660, 482] width 1056 height 20
drag, startPoint x: 762, startPoint y: 507, endPoint x: 814, endPoint y: 507, distance: 52.6
click at [814, 507] on div "再不回檔 drag_handle drag_handle" at bounding box center [660, 512] width 384 height 20
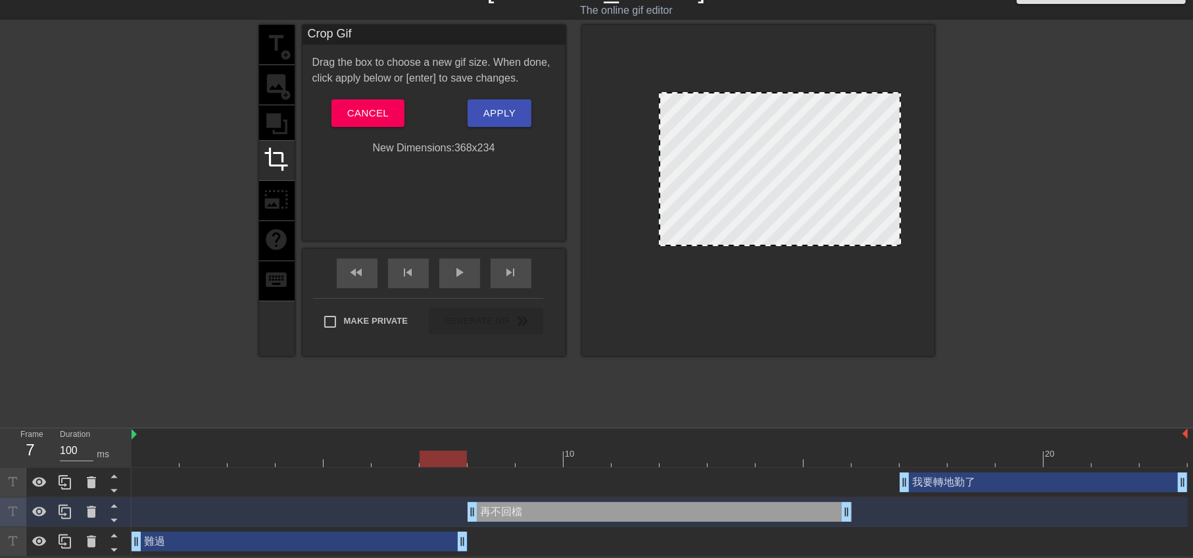
drag, startPoint x: 414, startPoint y: 542, endPoint x: 472, endPoint y: 542, distance: 58.5
click at [472, 542] on div "難過 drag_handle drag_handle" at bounding box center [660, 541] width 1056 height 20
drag, startPoint x: 547, startPoint y: 514, endPoint x: 566, endPoint y: 518, distance: 18.7
click at [566, 518] on div "再不回檔 drag_handle drag_handle" at bounding box center [660, 512] width 384 height 20
click at [491, 109] on span "Apply" at bounding box center [499, 113] width 32 height 17
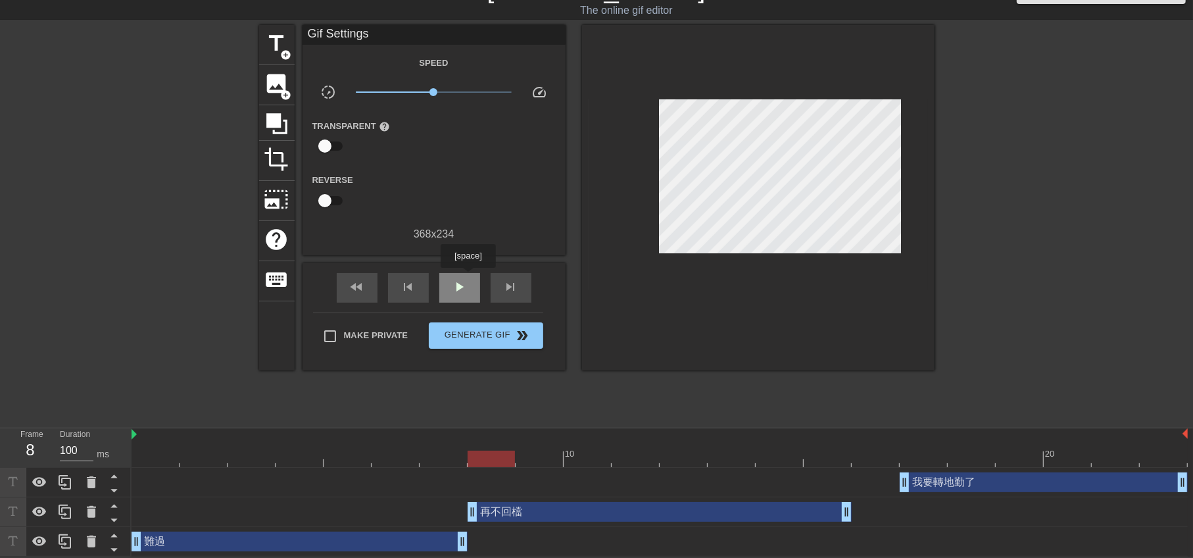
click at [468, 277] on div "play_arrow" at bounding box center [459, 288] width 41 height 30
click at [306, 541] on div "難過 drag_handle drag_handle" at bounding box center [300, 541] width 336 height 20
click at [453, 295] on div "pause" at bounding box center [459, 288] width 41 height 30
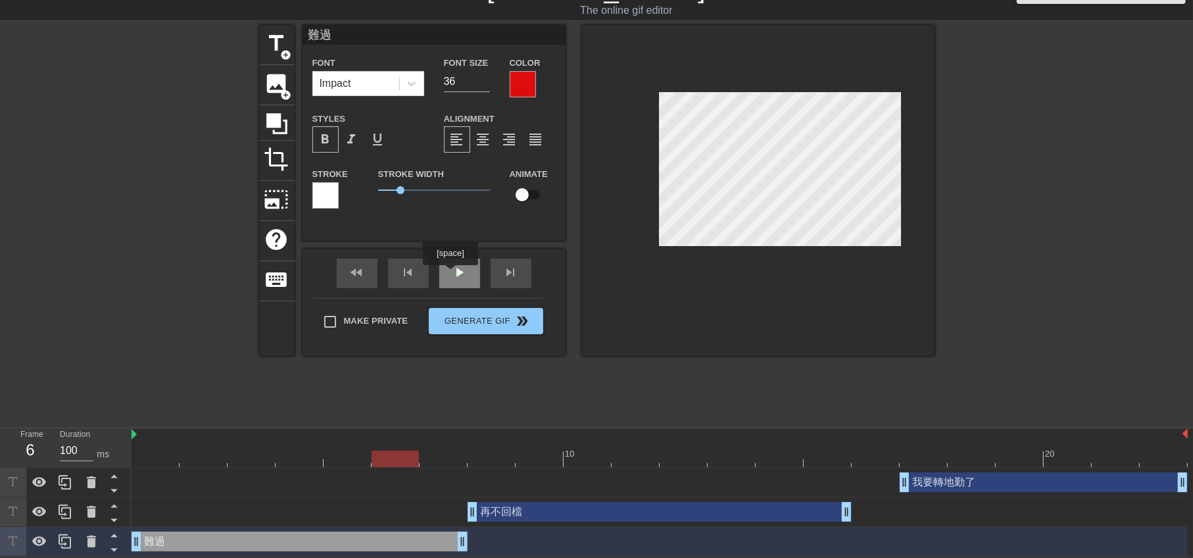
click at [452, 270] on div "play_arrow" at bounding box center [459, 273] width 41 height 30
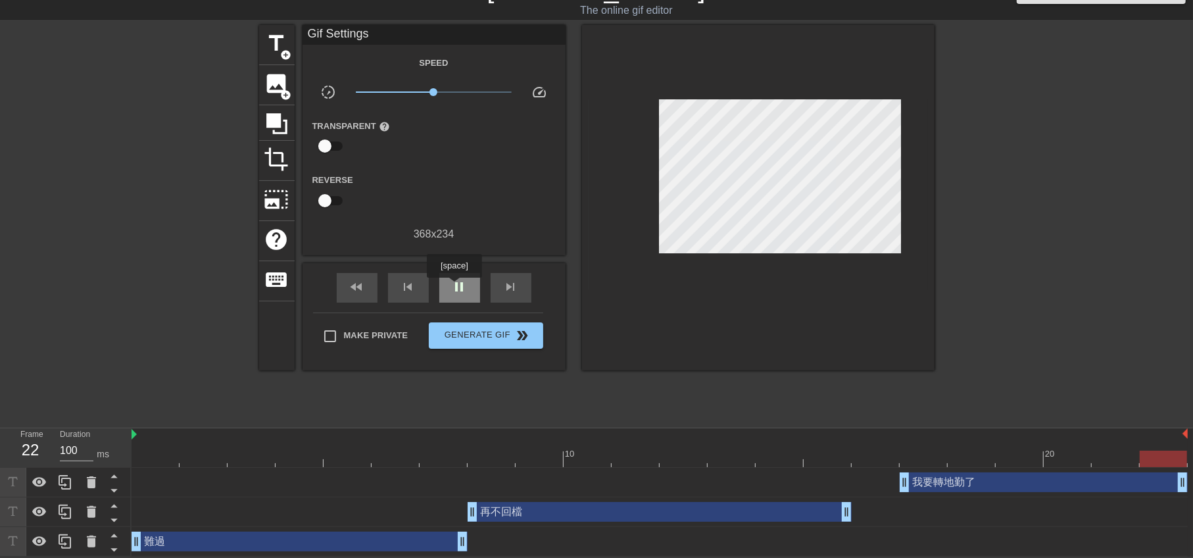
click at [454, 287] on span "pause" at bounding box center [460, 287] width 16 height 16
click at [276, 155] on span "crop" at bounding box center [276, 159] width 25 height 25
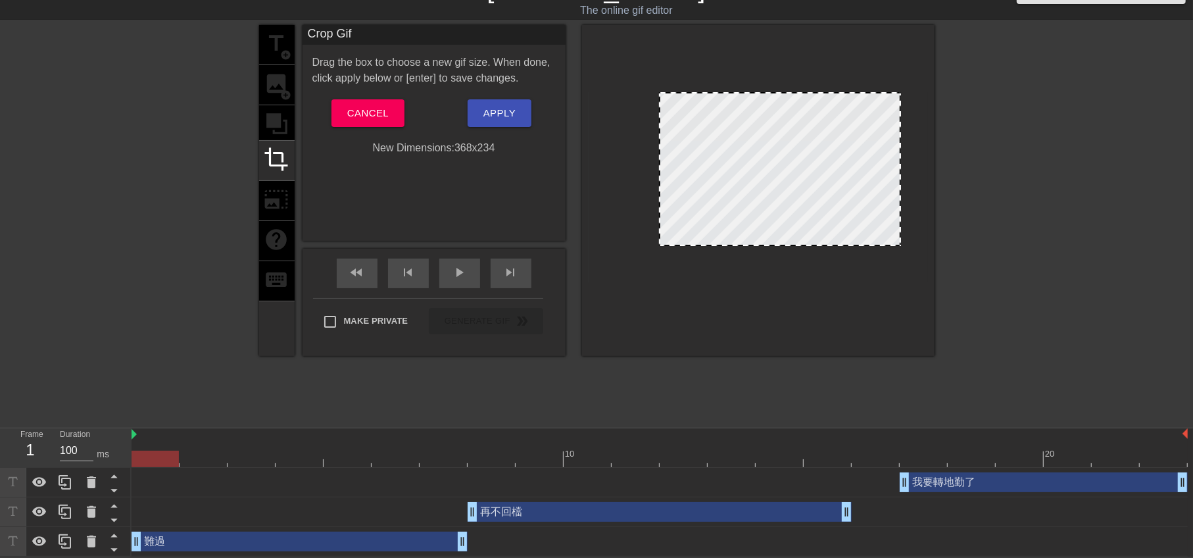
click at [745, 236] on div at bounding box center [780, 169] width 242 height 154
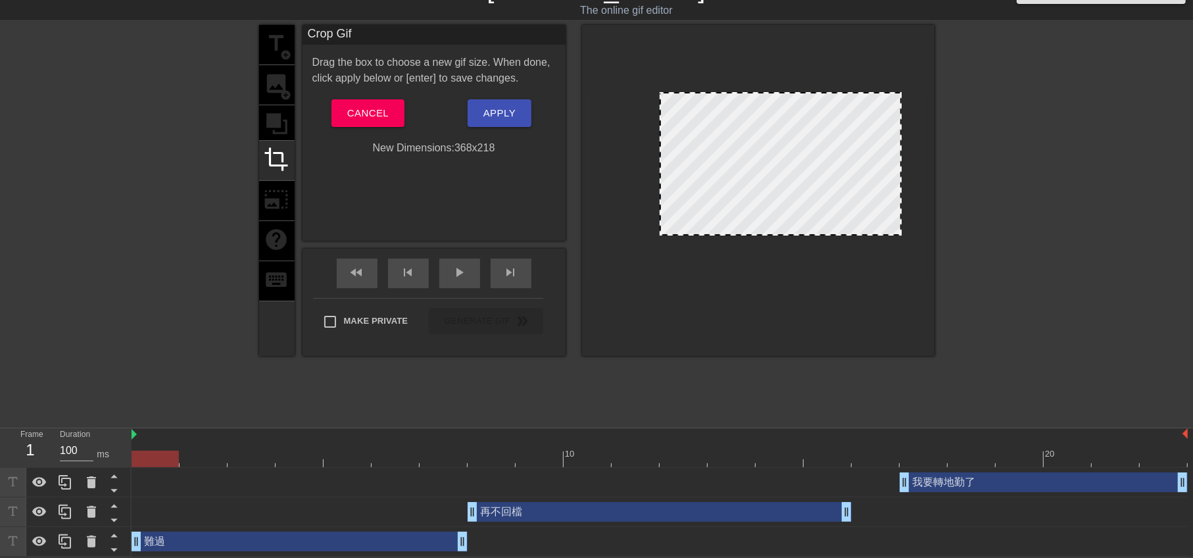
drag, startPoint x: 771, startPoint y: 245, endPoint x: 775, endPoint y: 235, distance: 10.6
click at [775, 235] on div at bounding box center [780, 234] width 239 height 7
click at [512, 113] on span "Apply" at bounding box center [499, 113] width 32 height 17
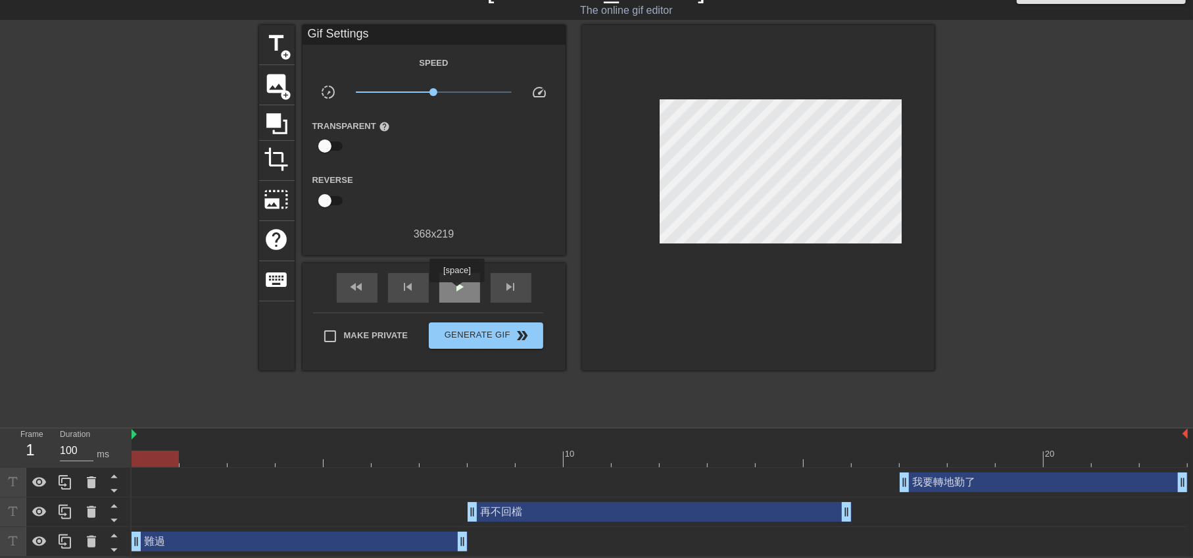
click at [456, 291] on span "play_arrow" at bounding box center [460, 287] width 16 height 16
click at [447, 284] on div "pause" at bounding box center [459, 288] width 41 height 30
drag, startPoint x: 900, startPoint y: 482, endPoint x: 865, endPoint y: 481, distance: 35.5
click at [884, 450] on div at bounding box center [875, 458] width 47 height 16
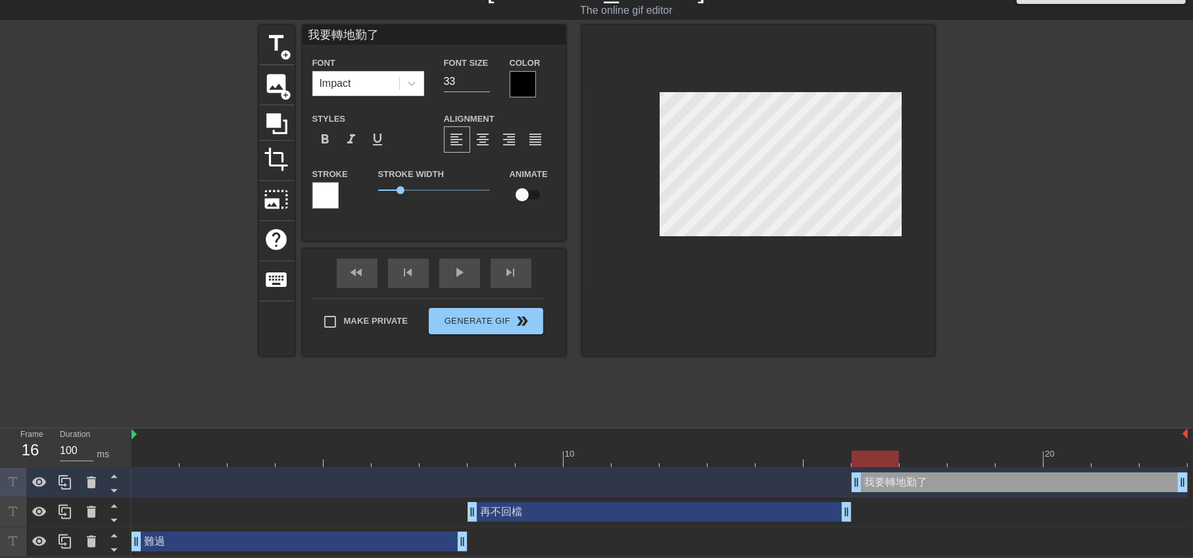
drag, startPoint x: 858, startPoint y: 483, endPoint x: 868, endPoint y: 489, distance: 12.1
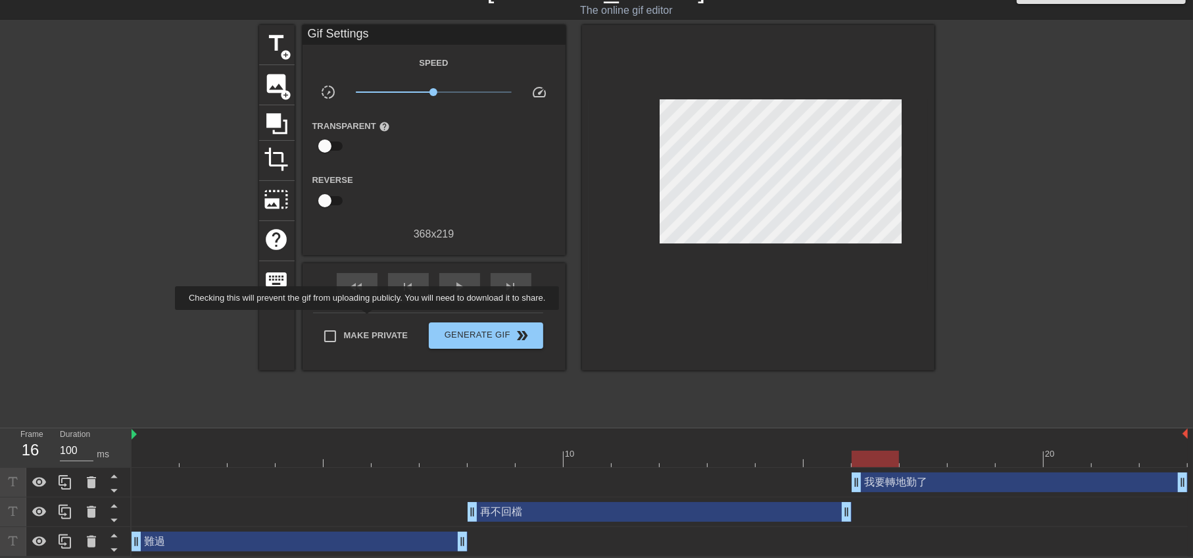
click at [370, 322] on label "Make Private" at bounding box center [362, 336] width 92 height 28
click at [344, 322] on input "Make Private" at bounding box center [330, 336] width 28 height 28
checkbox input "true"
click at [475, 331] on span "Generate Gif double_arrow" at bounding box center [485, 335] width 103 height 16
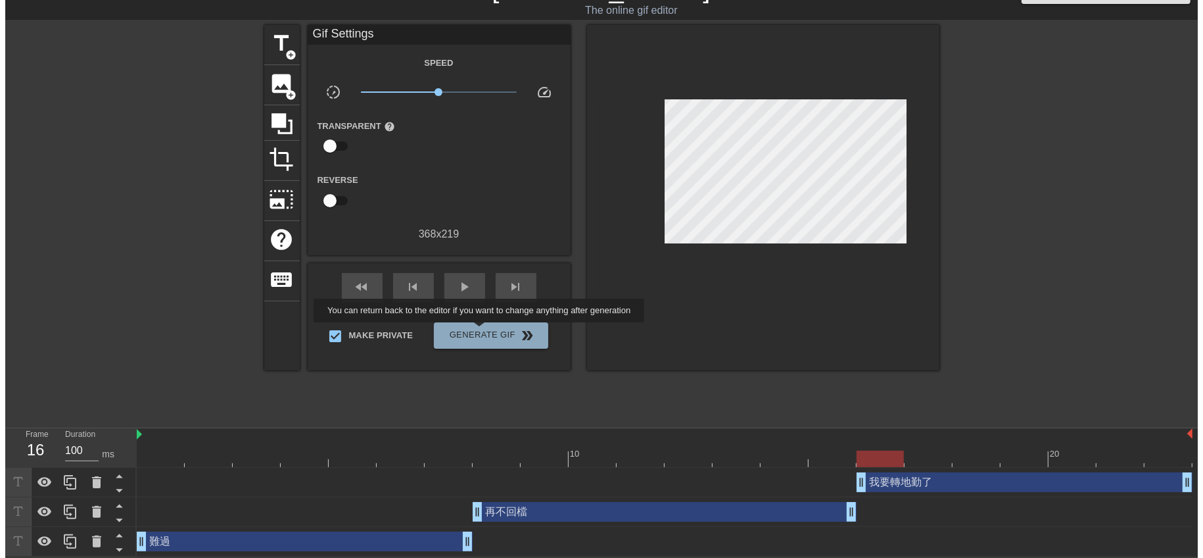
scroll to position [0, 0]
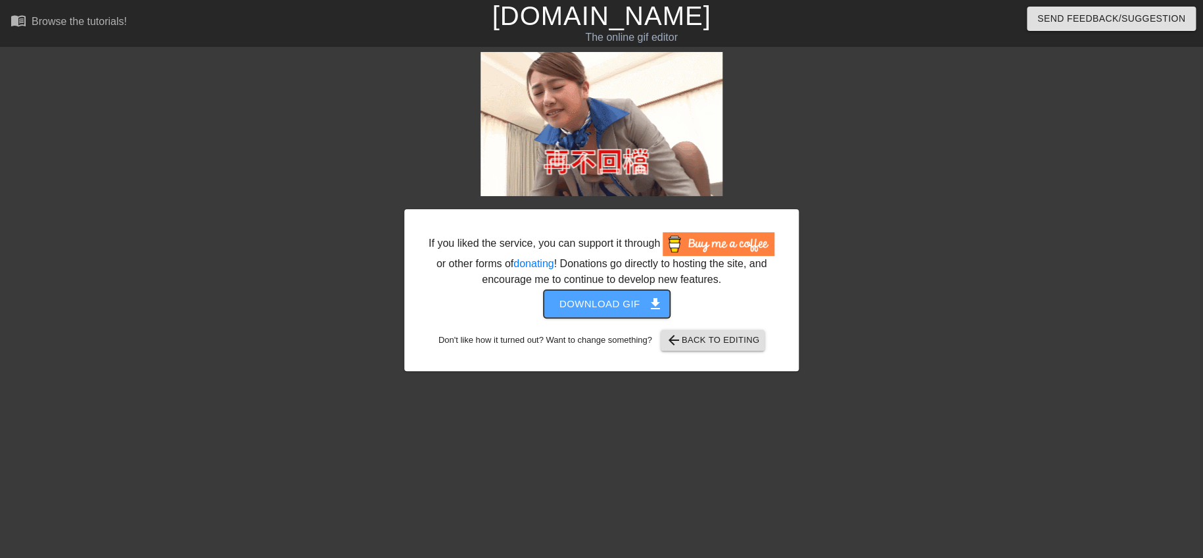
click at [583, 300] on span "Download gif get_app" at bounding box center [607, 303] width 95 height 17
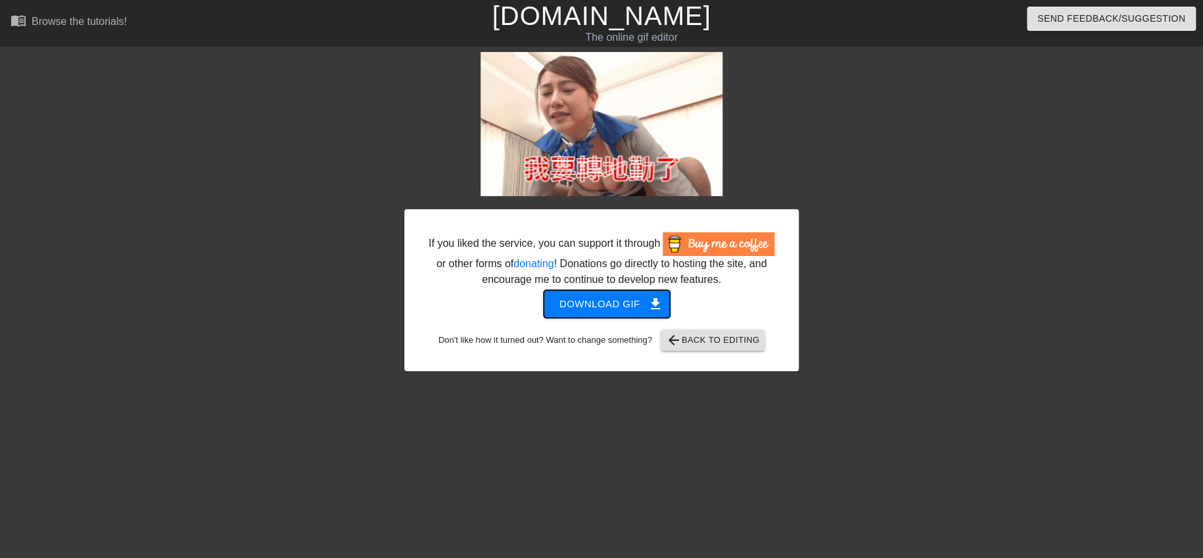
click at [583, 300] on span "Download gif get_app" at bounding box center [607, 303] width 95 height 17
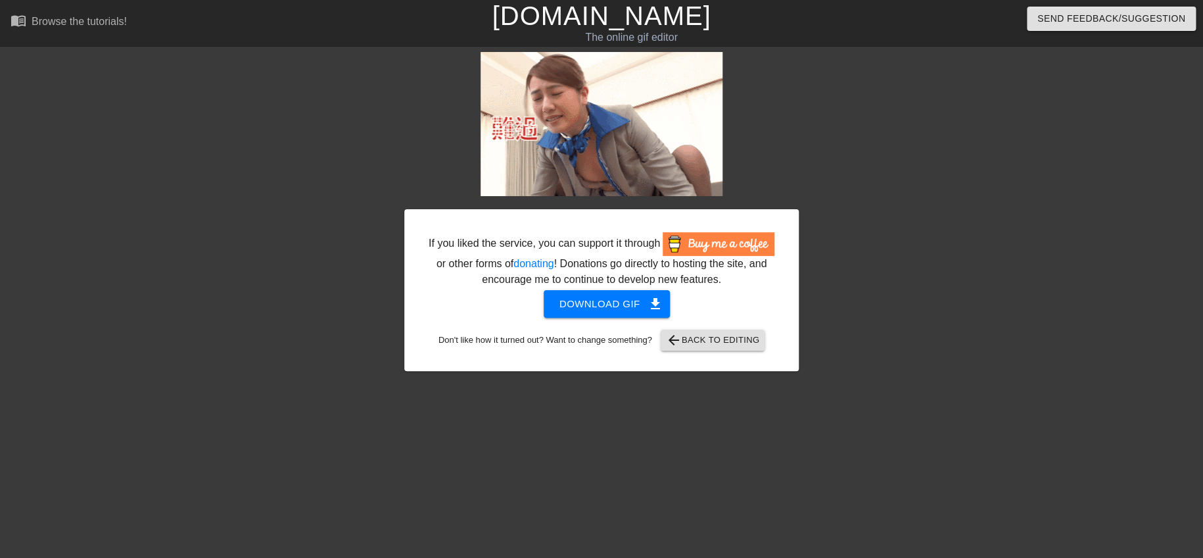
click at [580, 402] on div "If you liked the service, you can support it through or other forms of donating…" at bounding box center [601, 249] width 395 height 395
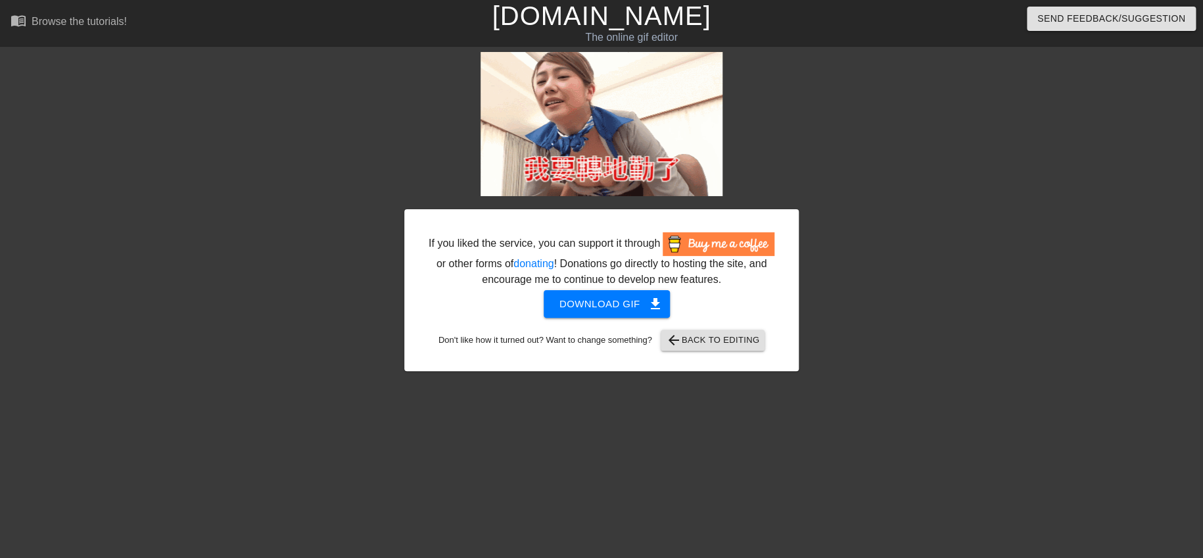
click at [858, 170] on div at bounding box center [913, 249] width 197 height 395
